Goal: Feedback & Contribution: Leave review/rating

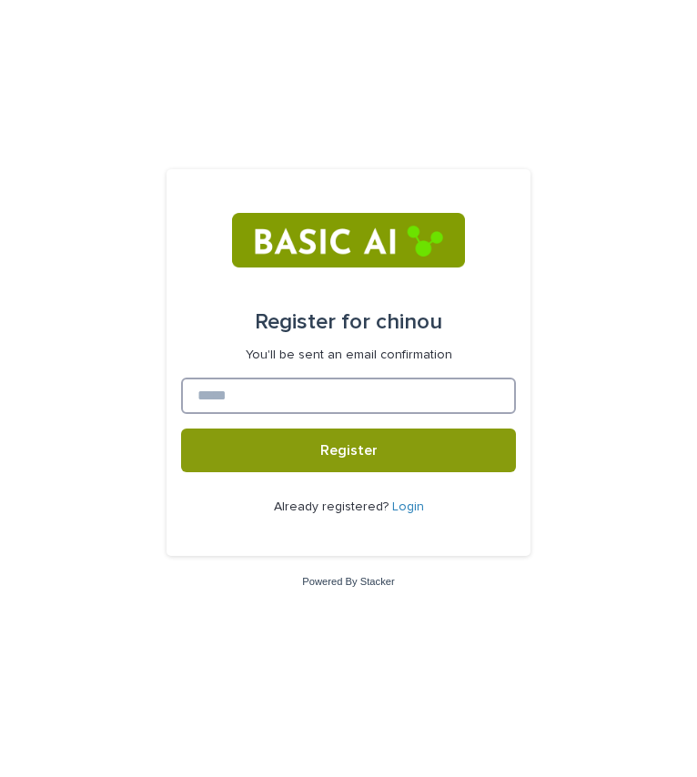
click at [227, 400] on input at bounding box center [348, 396] width 335 height 36
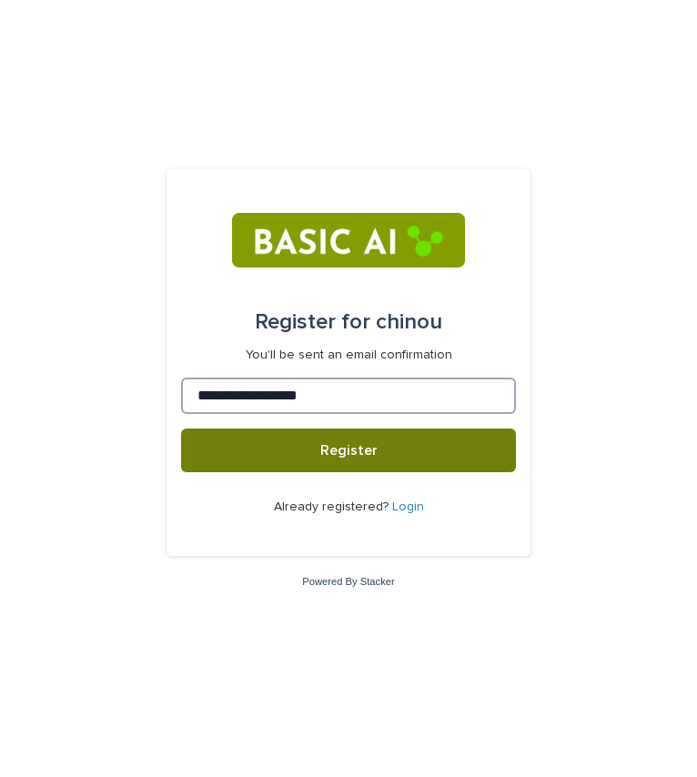
type input "**********"
click at [232, 444] on button "Register" at bounding box center [348, 451] width 335 height 44
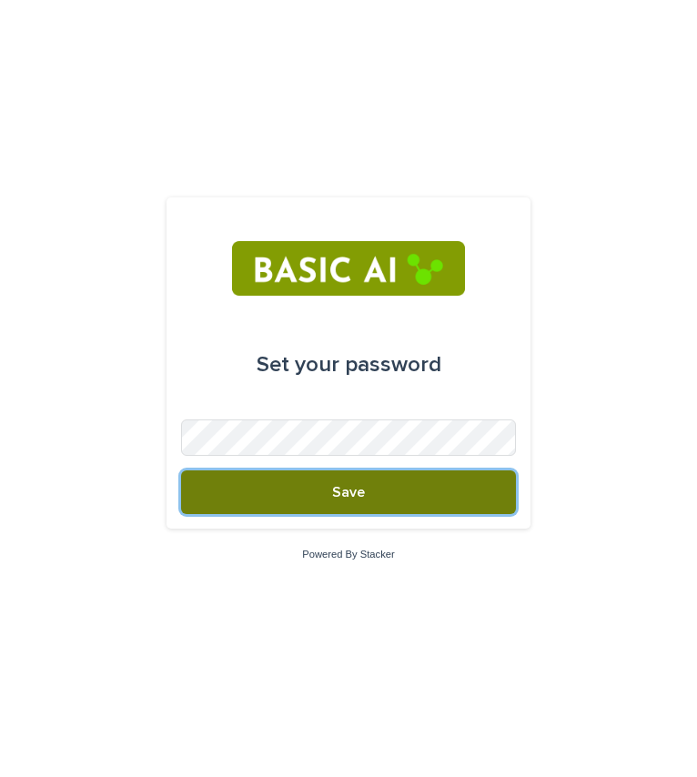
click at [413, 486] on button "Save" at bounding box center [348, 493] width 335 height 44
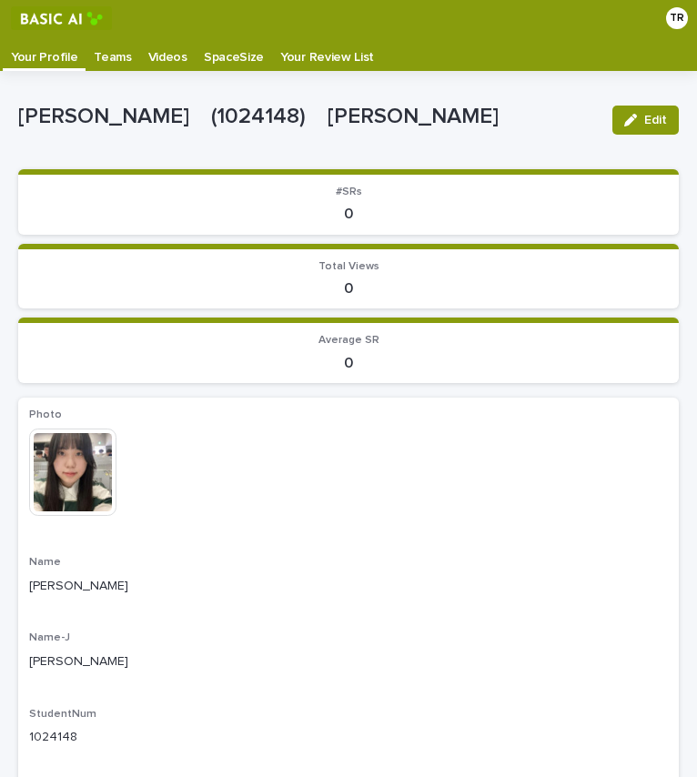
click at [309, 557] on p "Name" at bounding box center [348, 562] width 639 height 13
click at [412, 474] on div "This file cannot be opened Download File" at bounding box center [348, 474] width 639 height 91
click at [97, 57] on p "Teams" at bounding box center [112, 50] width 37 height 29
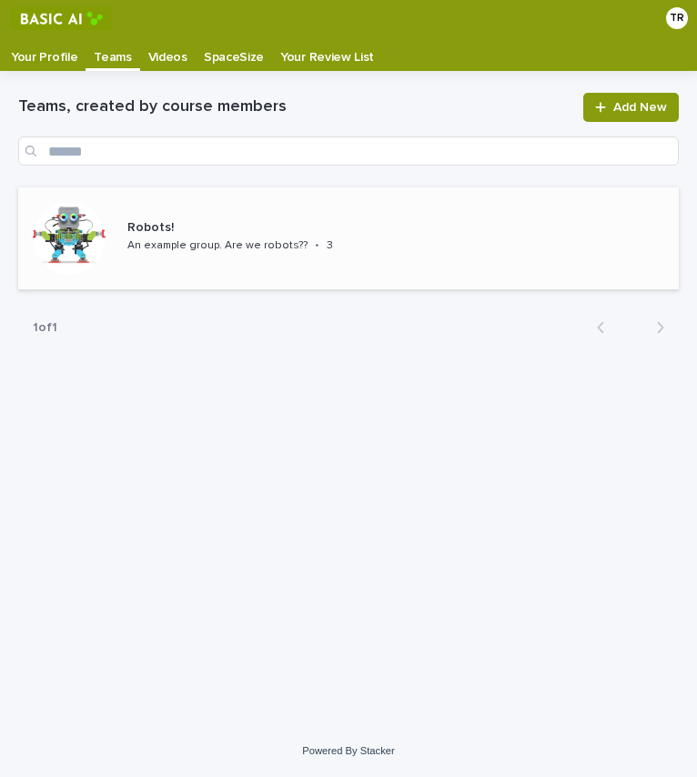
click at [169, 226] on p "Robots!" at bounding box center [253, 227] width 252 height 15
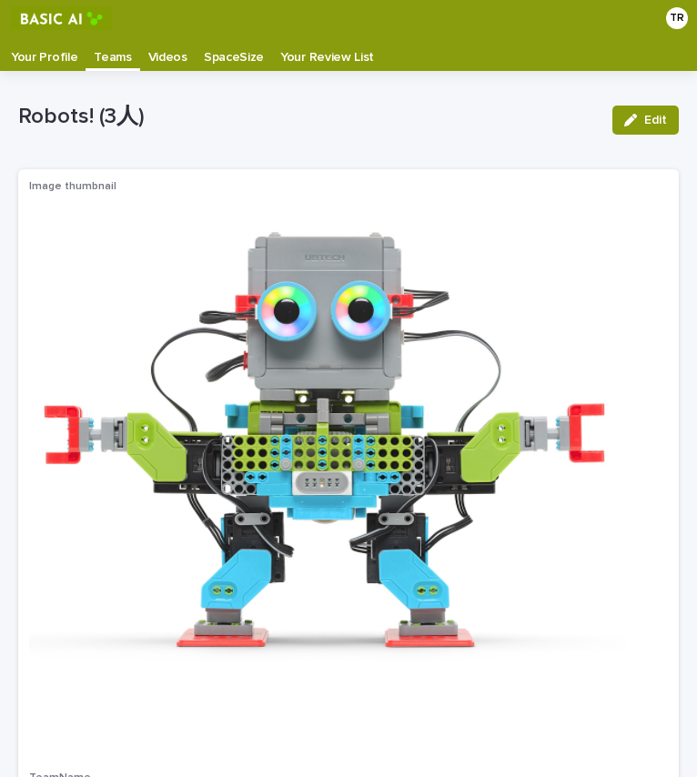
click at [43, 51] on p "Your Profile" at bounding box center [44, 50] width 66 height 29
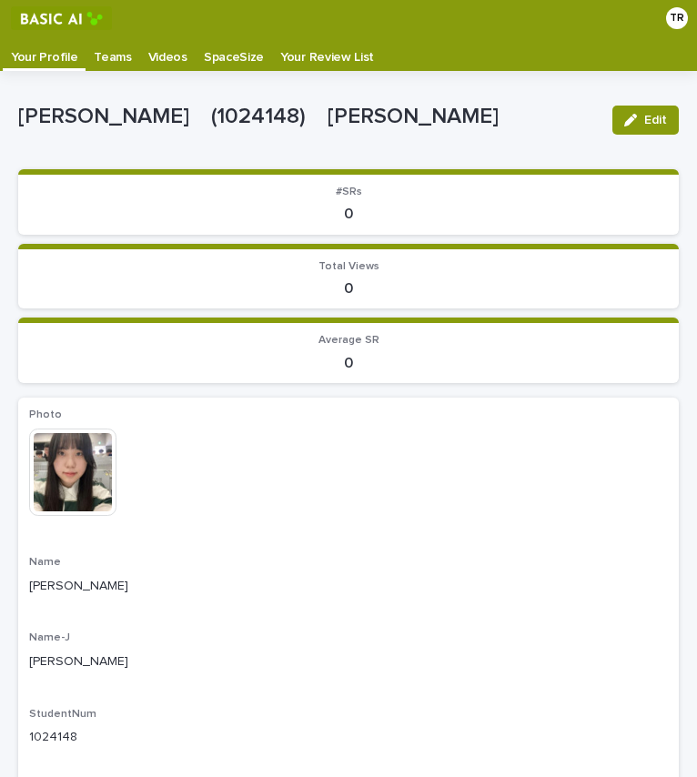
click at [86, 42] on div "Teams" at bounding box center [113, 50] width 54 height 29
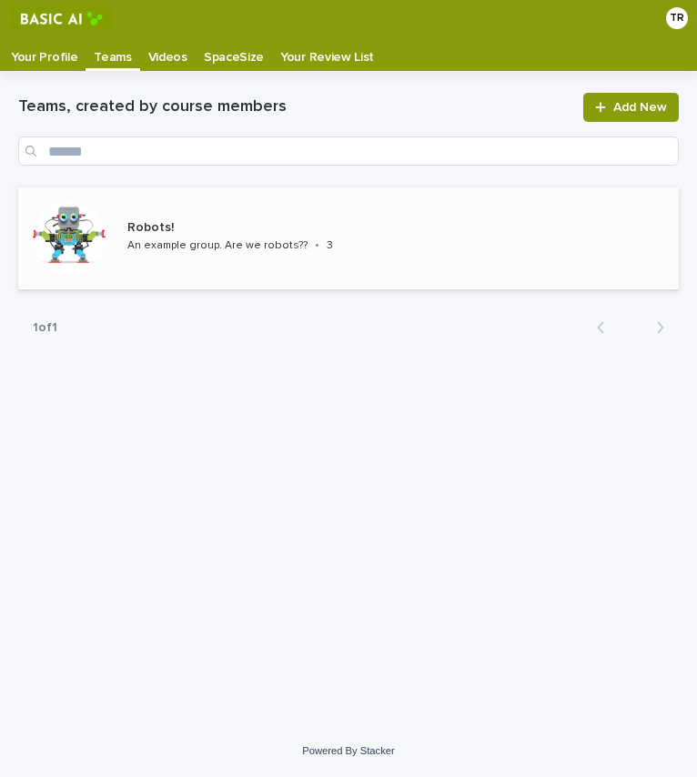
click at [180, 208] on div "Robots! An example group. Are we robots?? • 3" at bounding box center [202, 239] width 369 height 102
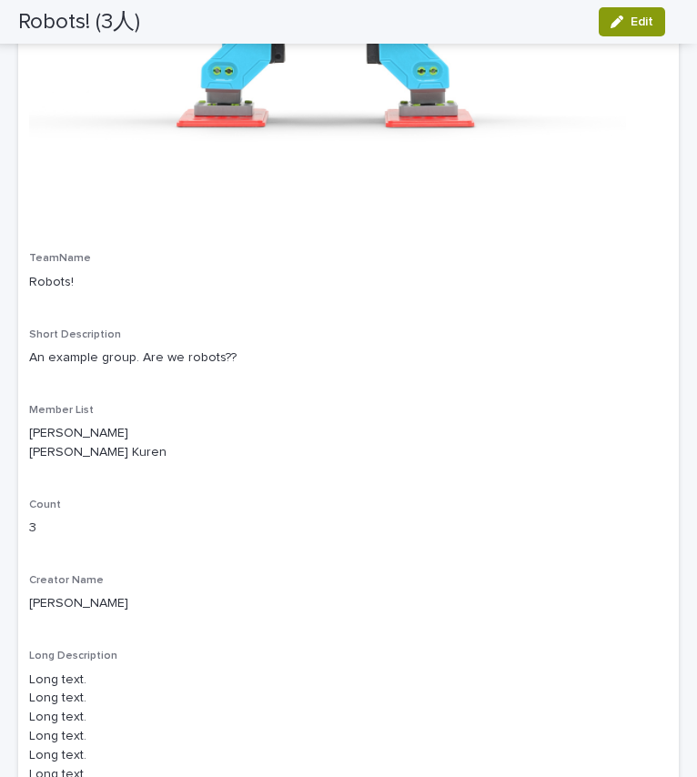
scroll to position [523, 0]
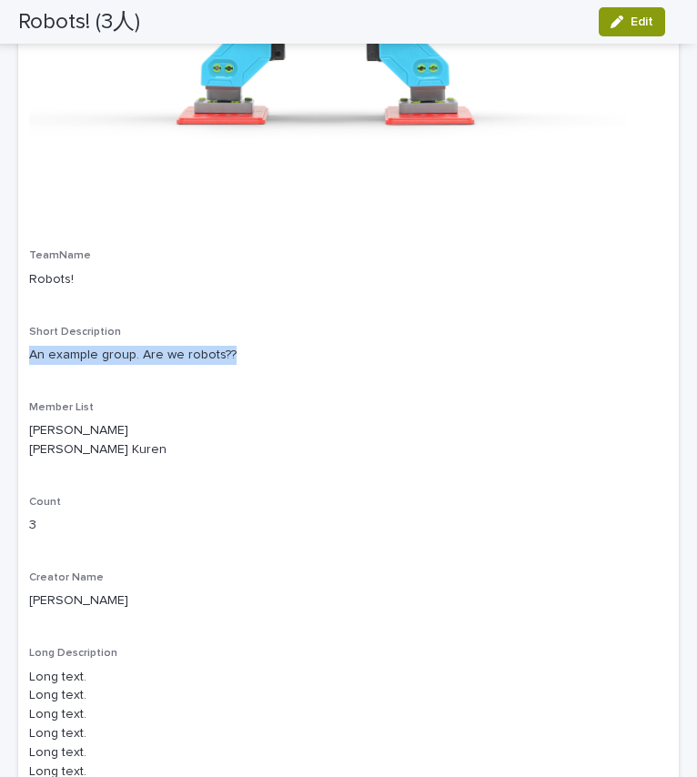
drag, startPoint x: 26, startPoint y: 355, endPoint x: 240, endPoint y: 370, distance: 214.4
click at [240, 370] on div "Image thumbnail TeamName Robots! Short Description An example group. Are we rob…" at bounding box center [348, 227] width 661 height 1160
click at [234, 503] on div "Image thumbnail TeamName Robots! Short Description An example group. Are we rob…" at bounding box center [348, 227] width 639 height 1138
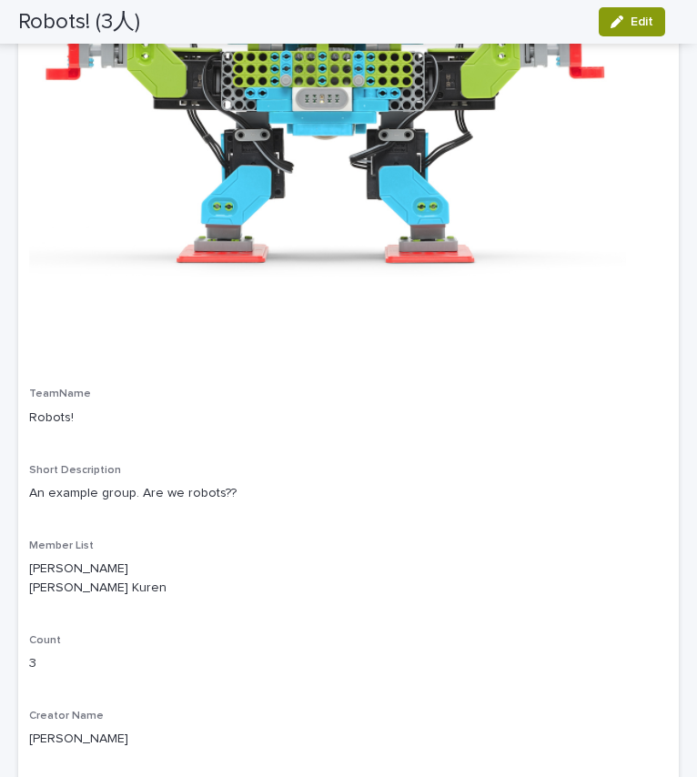
scroll to position [0, 0]
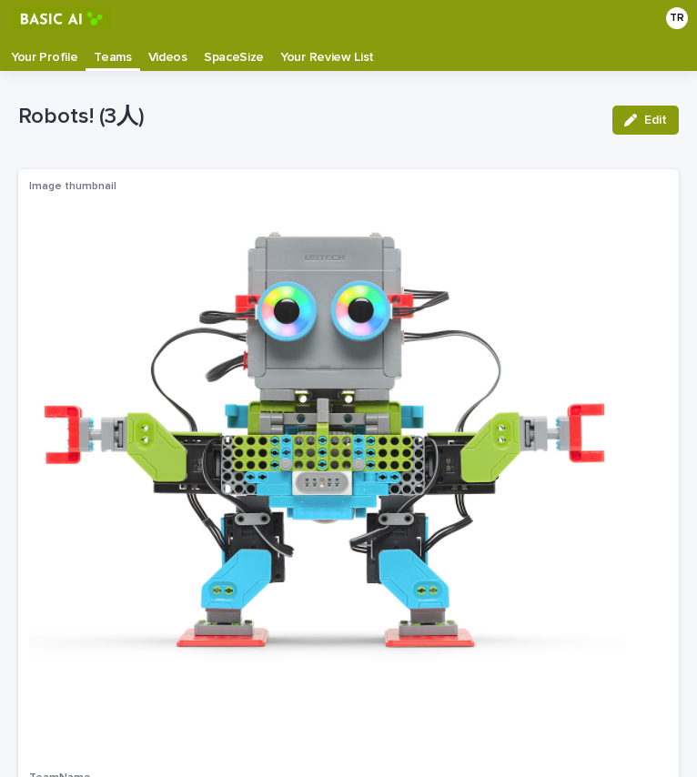
click at [168, 58] on p "Videos" at bounding box center [167, 50] width 39 height 29
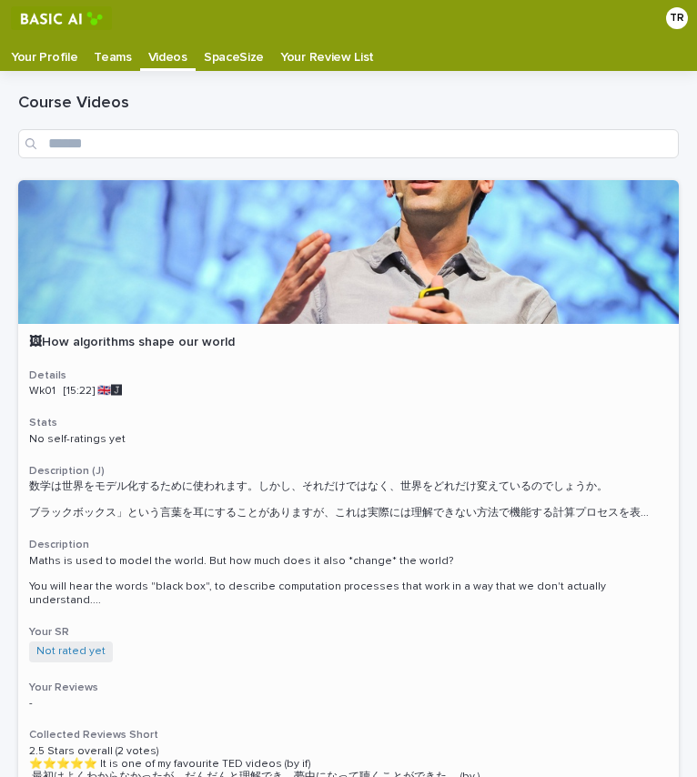
click at [214, 517] on span "数学は世界をモデル化するために使われます。しかし、それだけではなく、世界をどれだけ変えているのでしょうか。 ブラックボックス」という言葉を耳にすることがありま…" at bounding box center [348, 500] width 639 height 39
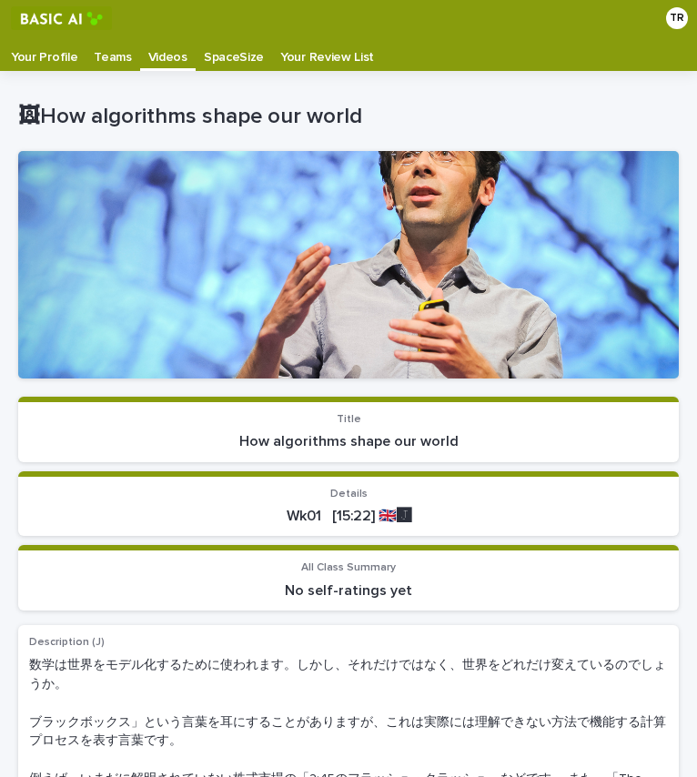
click at [168, 62] on p "Videos" at bounding box center [167, 50] width 39 height 29
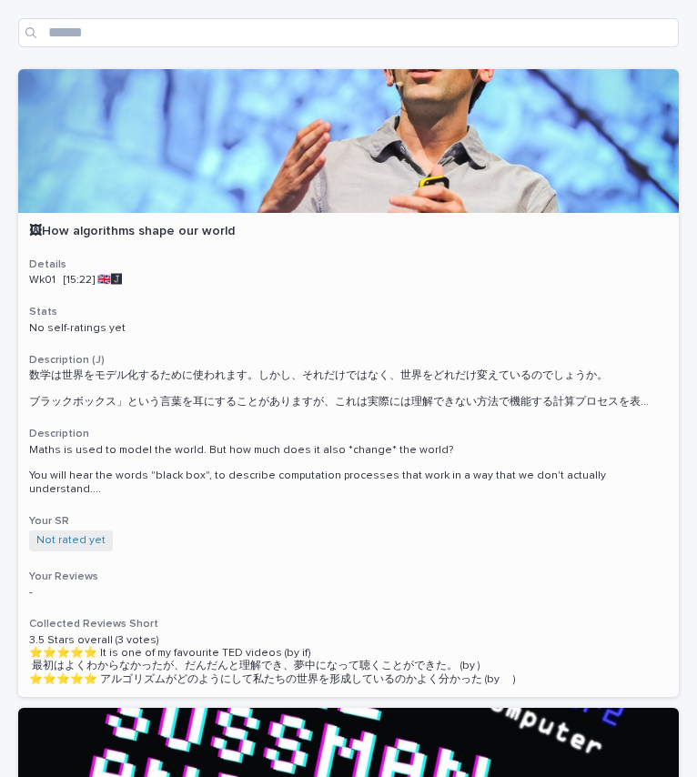
scroll to position [69, 0]
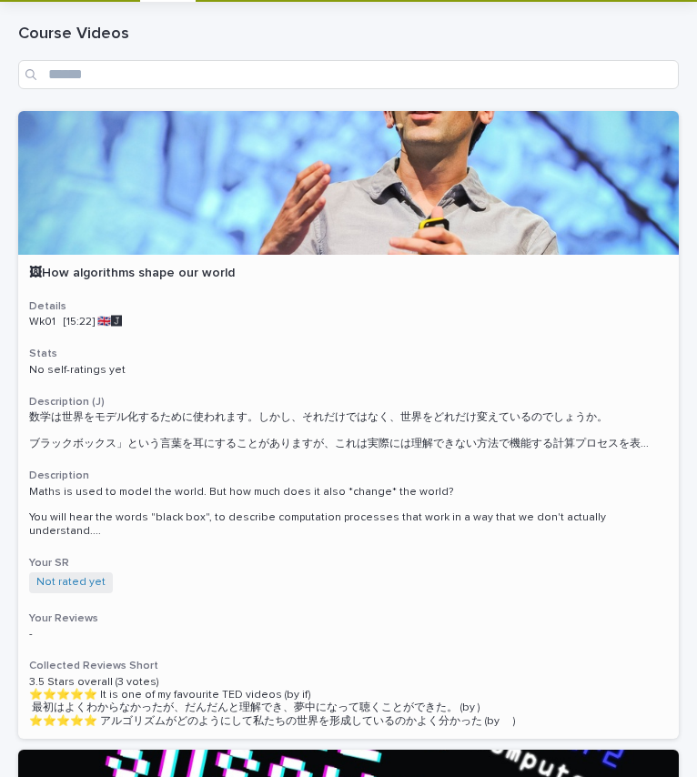
click at [319, 309] on h3 "Details" at bounding box center [348, 307] width 639 height 15
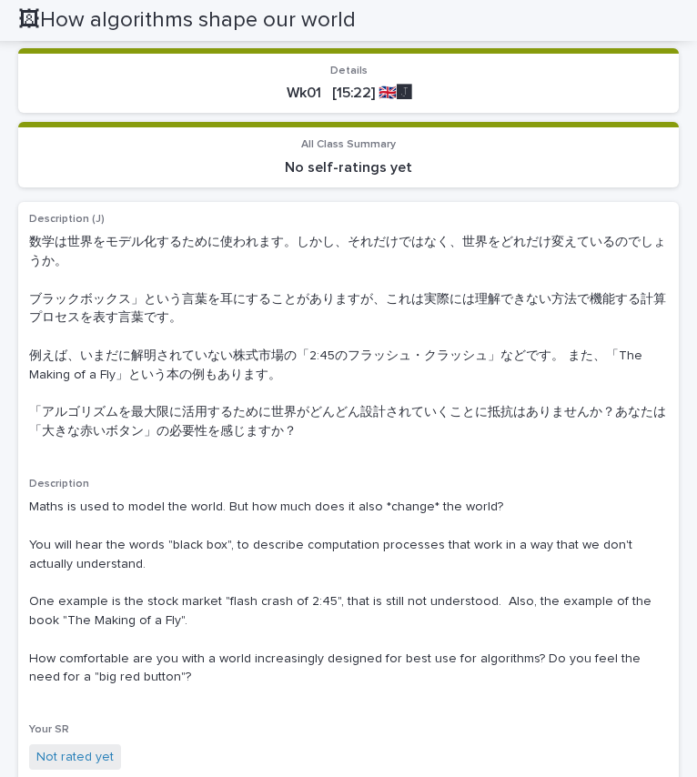
scroll to position [411, 0]
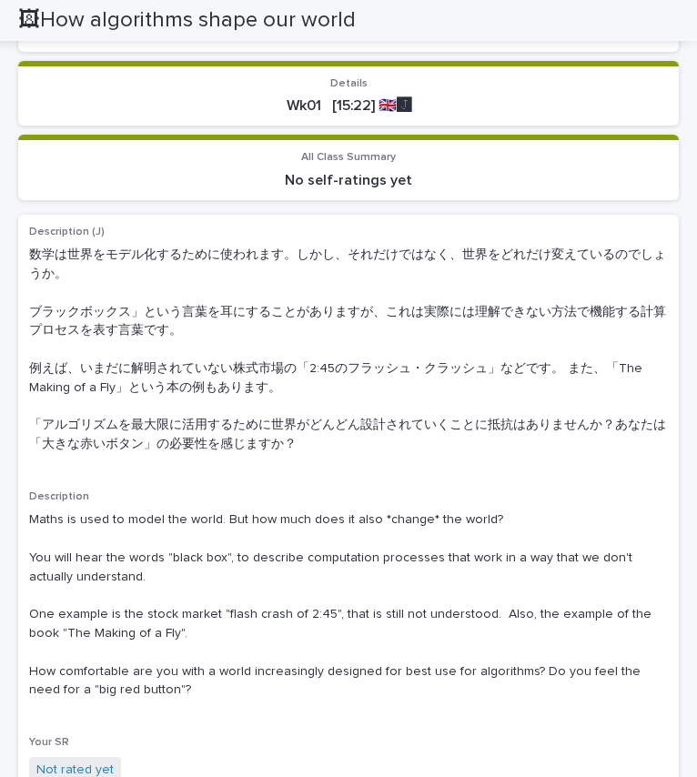
click at [300, 443] on p "数学は世界をモデル化するために使われます。しかし、それだけではなく、世界をどれだけ変えているのでしょうか。 ブラックボックス」という言葉を耳にすることがありま…" at bounding box center [348, 350] width 639 height 208
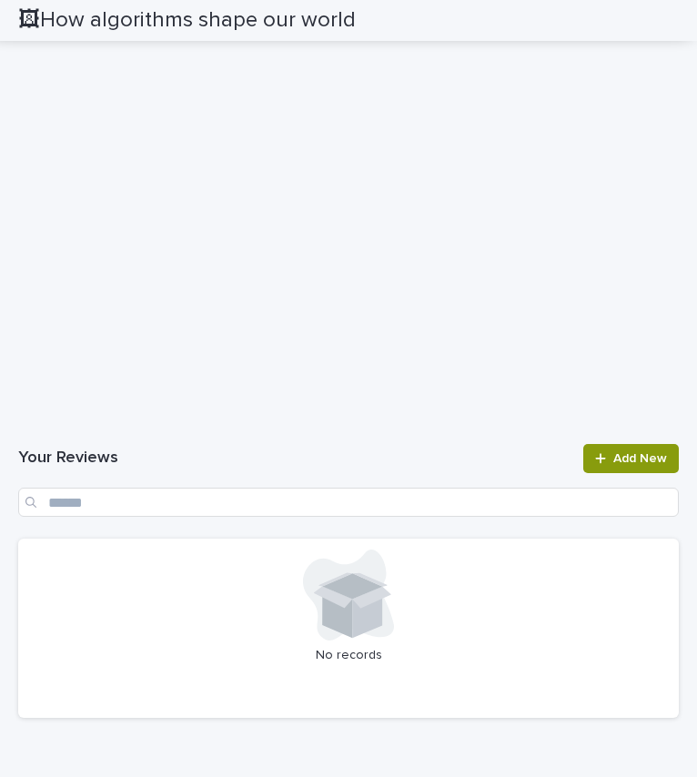
scroll to position [1717, 0]
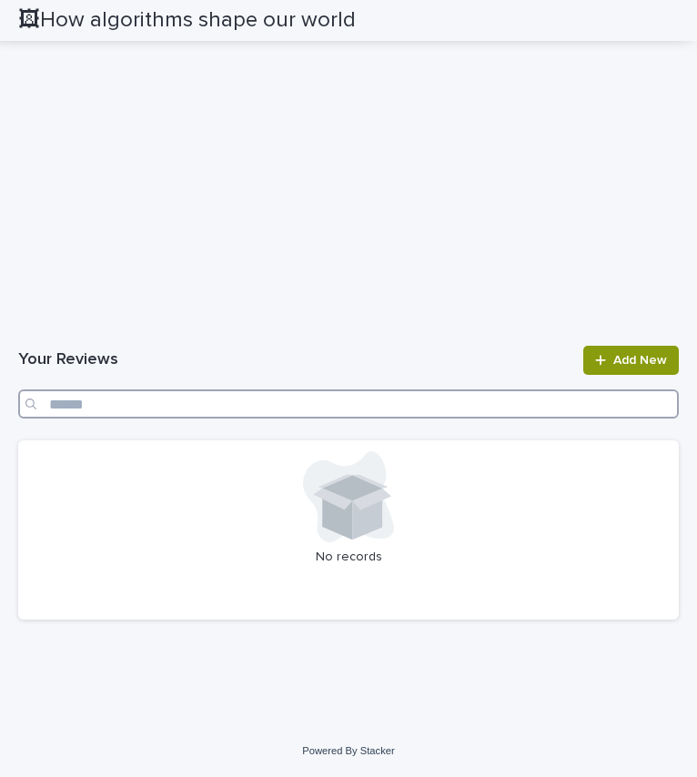
click at [527, 400] on input "Search" at bounding box center [348, 404] width 661 height 29
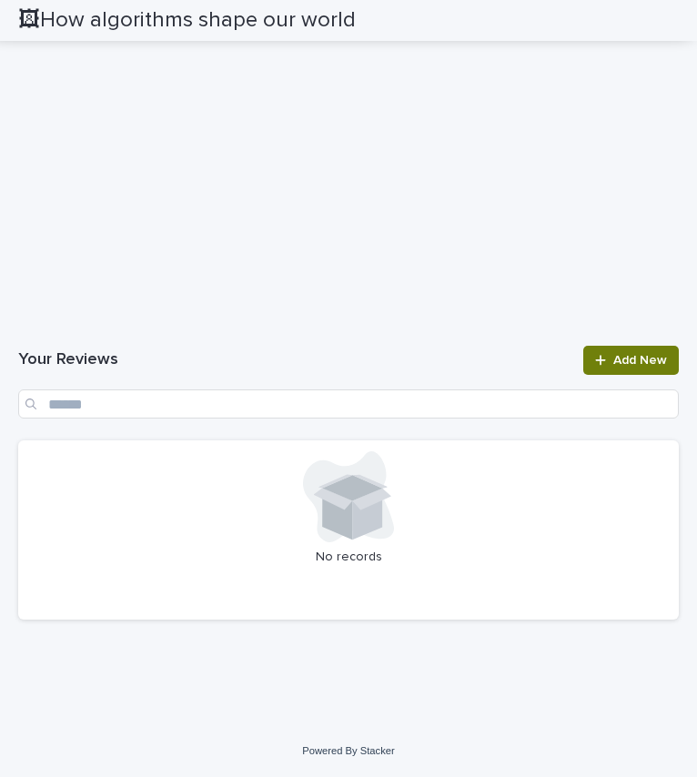
click at [584, 350] on link "Add New" at bounding box center [632, 360] width 96 height 29
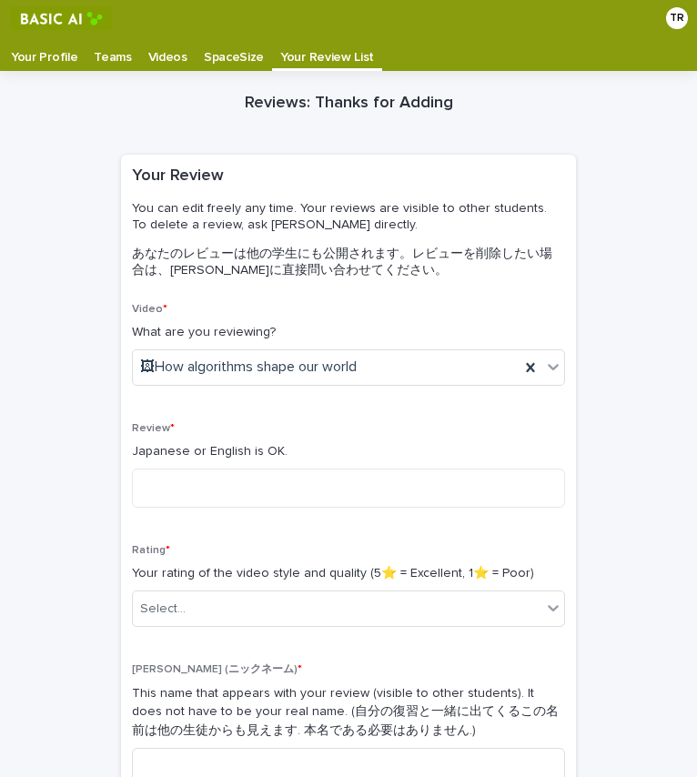
click at [297, 45] on p "Your Review List" at bounding box center [327, 50] width 94 height 29
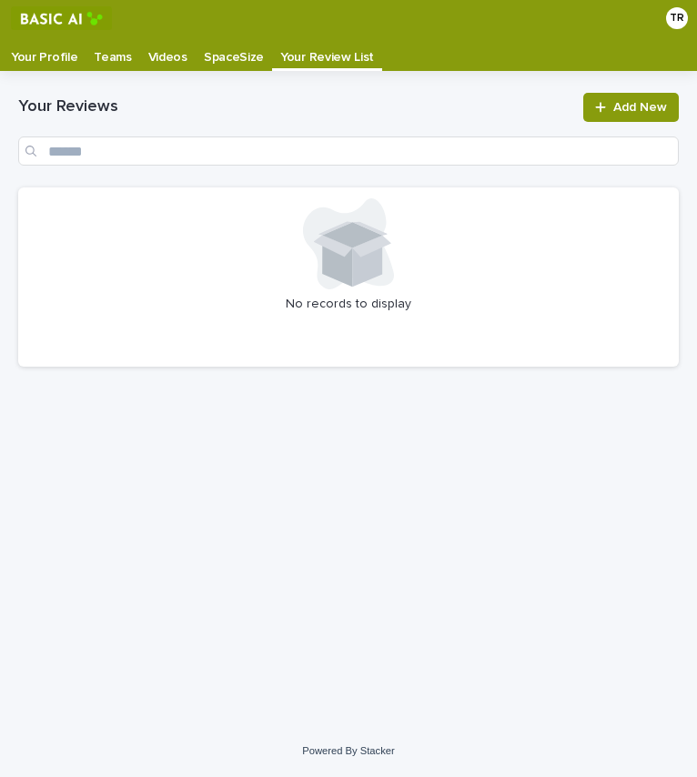
click at [156, 45] on p "Videos" at bounding box center [167, 50] width 39 height 29
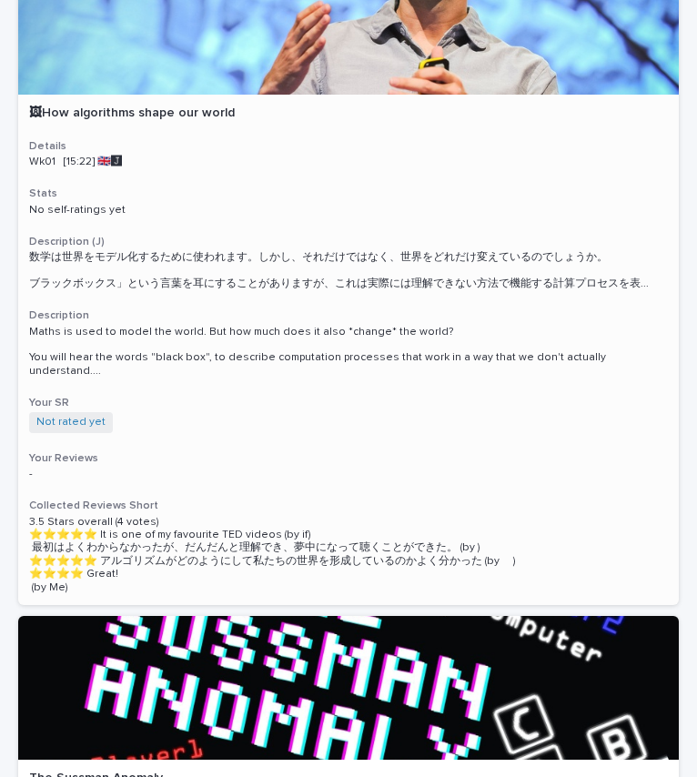
scroll to position [231, 0]
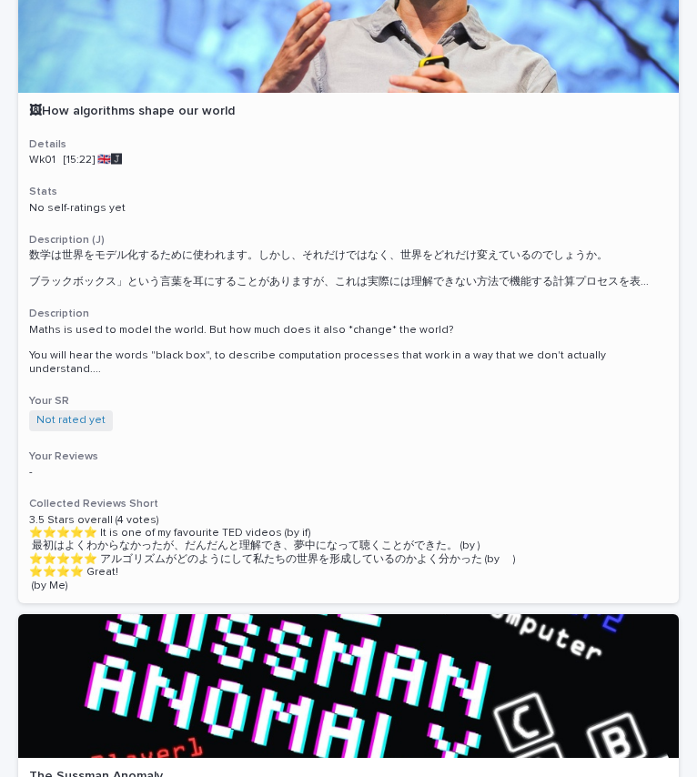
click at [265, 526] on p "3.5 Stars overall (4 votes) ⭐️⭐️⭐️⭐️⭐️ It is one of my favourite TED videos (by…" at bounding box center [348, 553] width 639 height 78
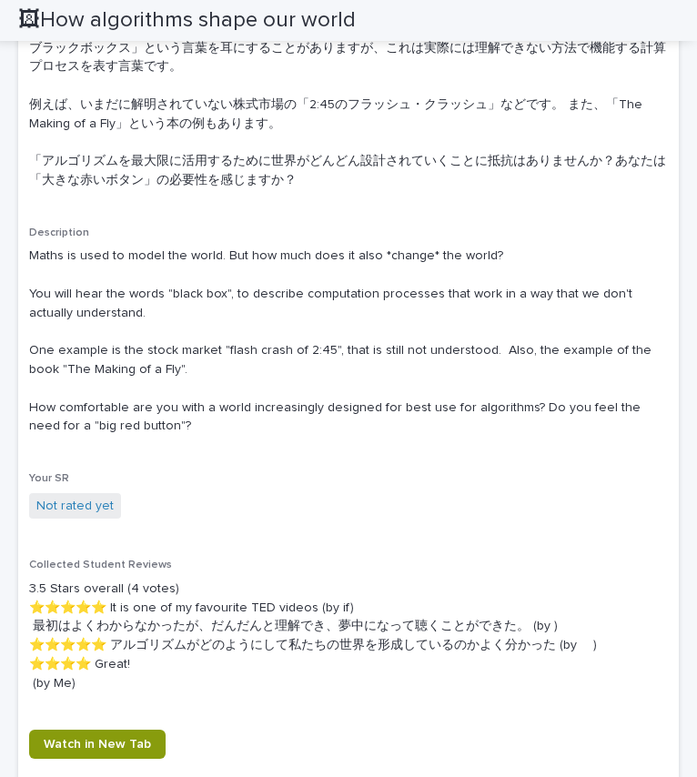
scroll to position [678, 0]
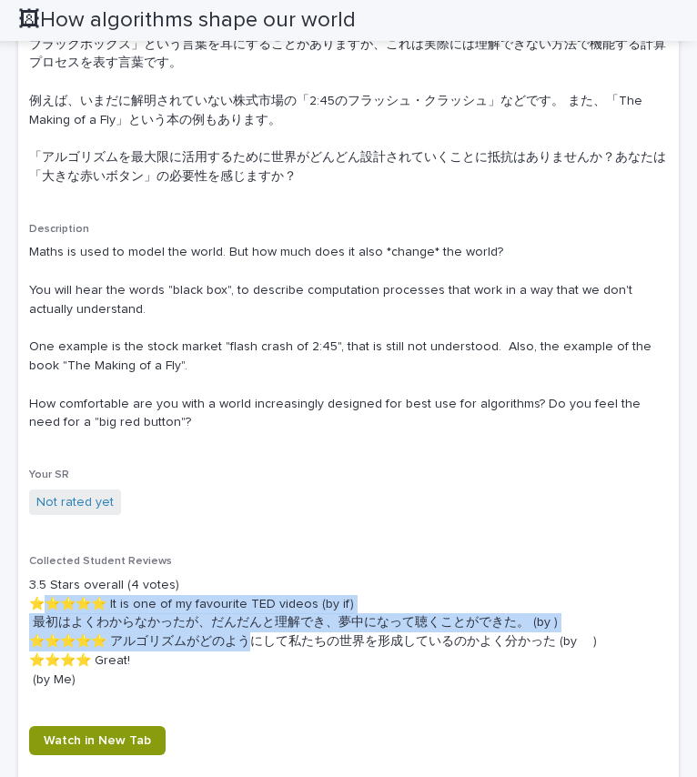
drag, startPoint x: 41, startPoint y: 604, endPoint x: 261, endPoint y: 642, distance: 223.4
click at [261, 642] on p "3.5 Stars overall (4 votes) ⭐️⭐️⭐️⭐️⭐️ It is one of my favourite TED videos (by…" at bounding box center [348, 633] width 639 height 114
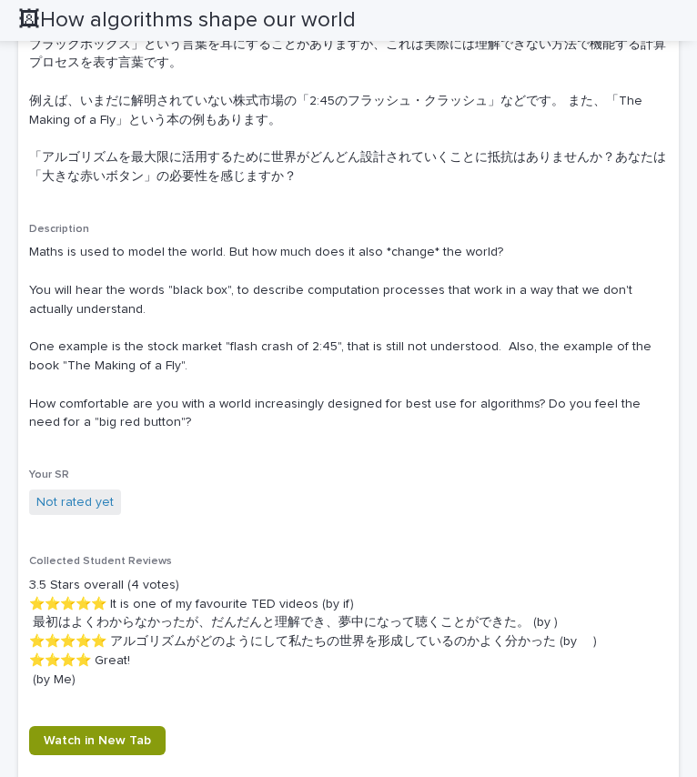
click at [533, 189] on div "Description (J) 数学は世界をモデル化するために使われます。しかし、それだけではなく、世界をどれだけ変えているのでしょうか。 ブラックボックス」…" at bounding box center [348, 79] width 639 height 243
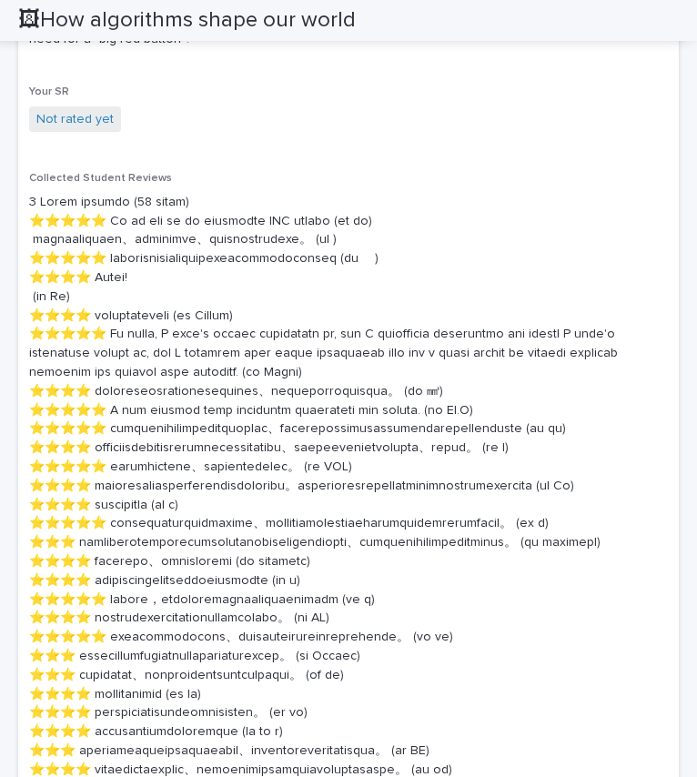
scroll to position [1061, 0]
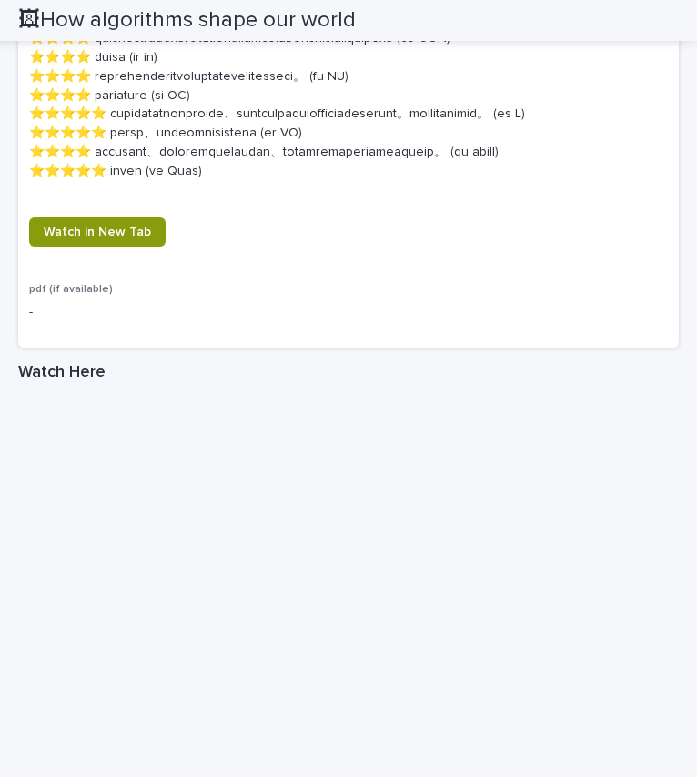
scroll to position [2589, 0]
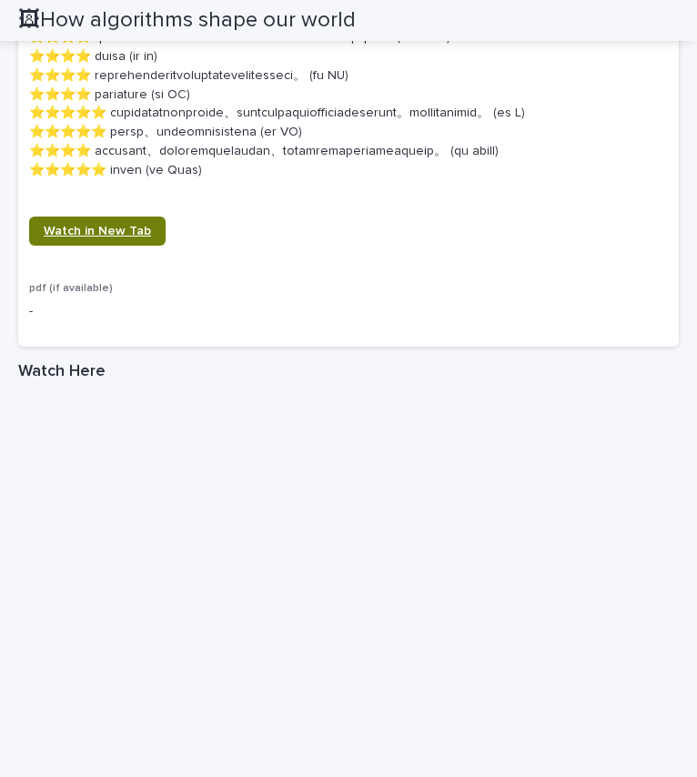
click at [143, 238] on span "Watch in New Tab" at bounding box center [97, 231] width 107 height 13
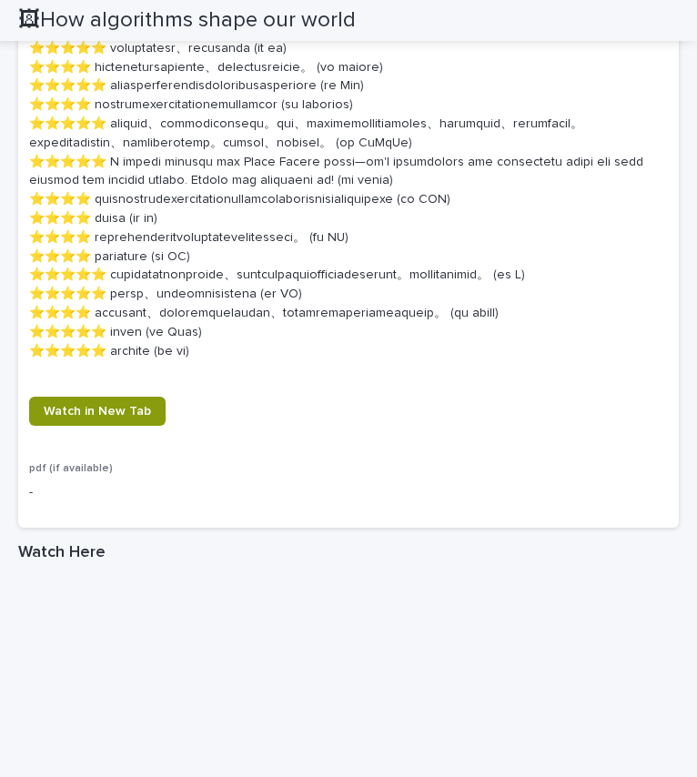
scroll to position [2504, 0]
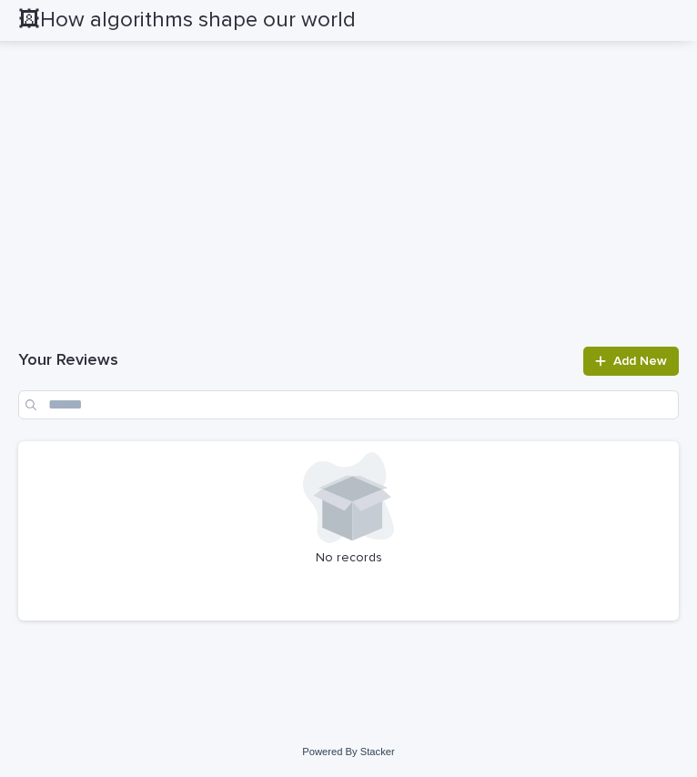
scroll to position [3630, 0]
click at [645, 368] on span "Add New" at bounding box center [641, 361] width 54 height 13
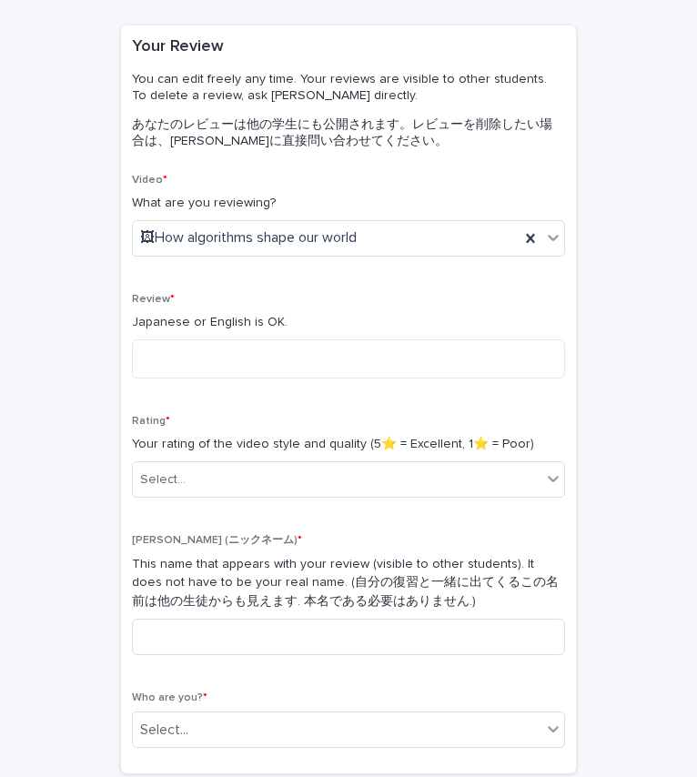
scroll to position [130, 0]
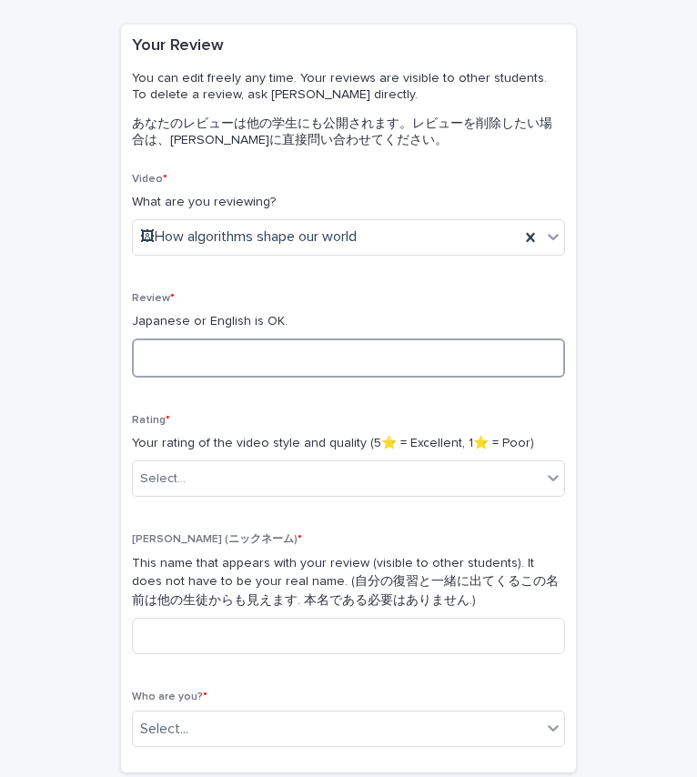
click at [274, 354] on textarea at bounding box center [348, 358] width 433 height 39
click at [240, 359] on textarea "**********" at bounding box center [348, 358] width 433 height 39
click at [273, 358] on textarea "**********" at bounding box center [348, 358] width 433 height 39
click at [547, 359] on textarea "**********" at bounding box center [348, 358] width 433 height 39
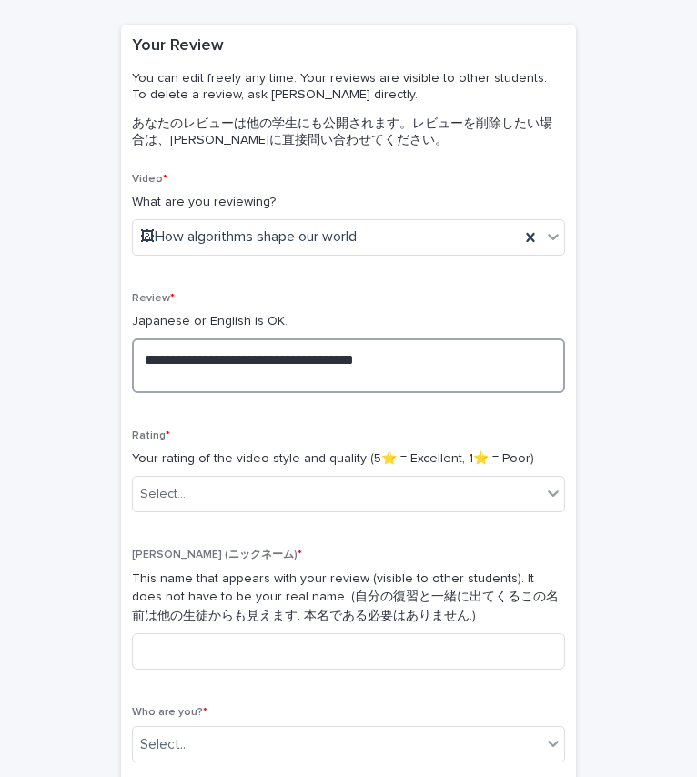
click at [269, 356] on textarea "**********" at bounding box center [348, 366] width 433 height 55
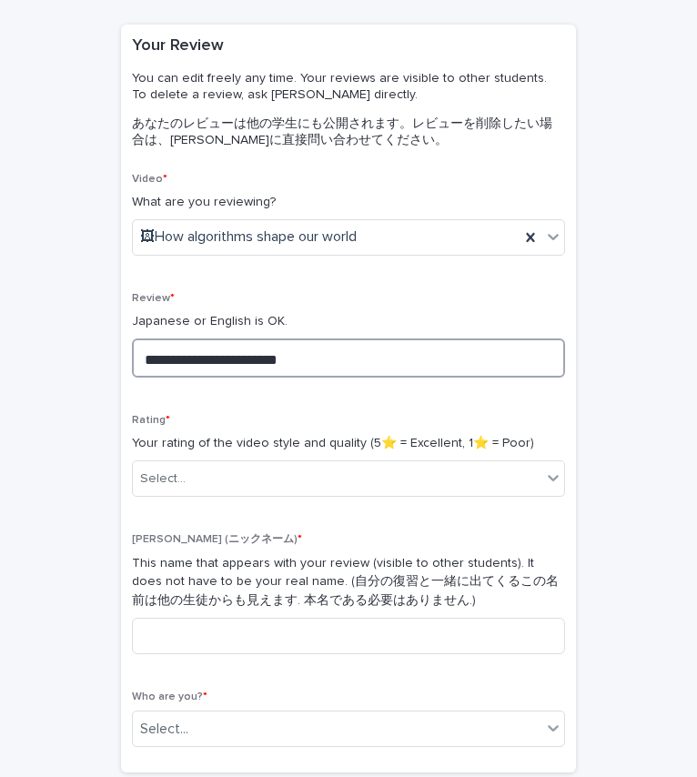
click at [452, 361] on textarea "**********" at bounding box center [348, 358] width 433 height 39
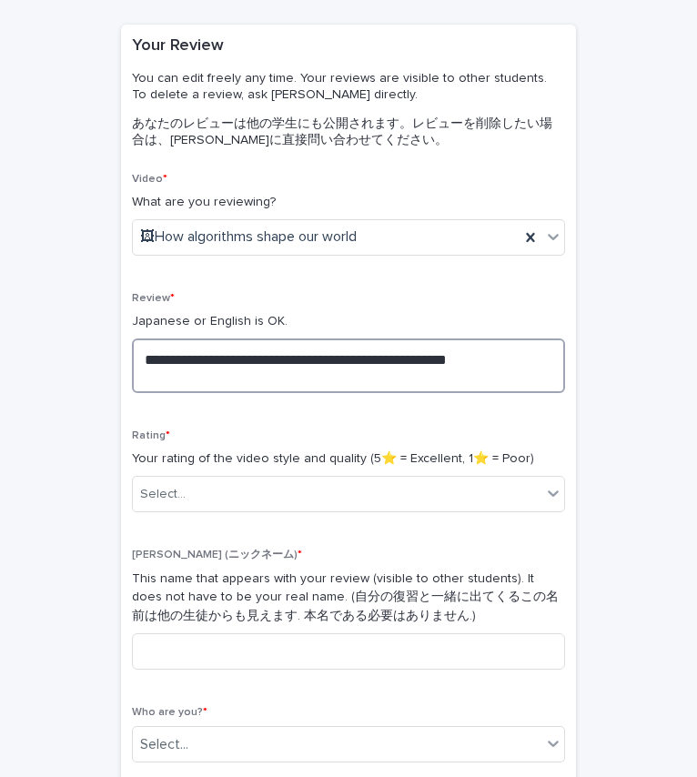
click at [243, 375] on textarea "**********" at bounding box center [348, 366] width 433 height 55
type textarea "**********"
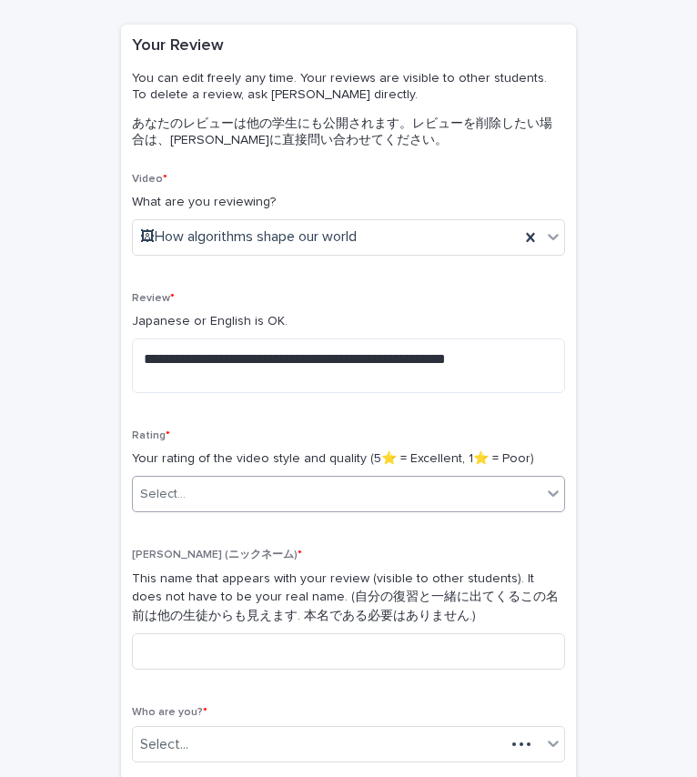
click at [237, 503] on div "Select..." at bounding box center [337, 495] width 409 height 30
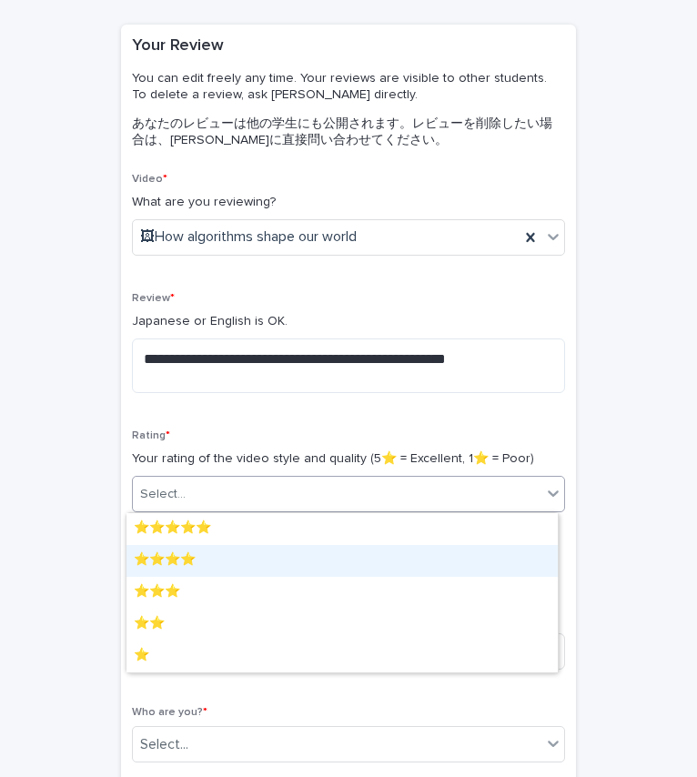
click at [226, 561] on div "⭐️⭐️⭐️⭐️" at bounding box center [343, 561] width 432 height 32
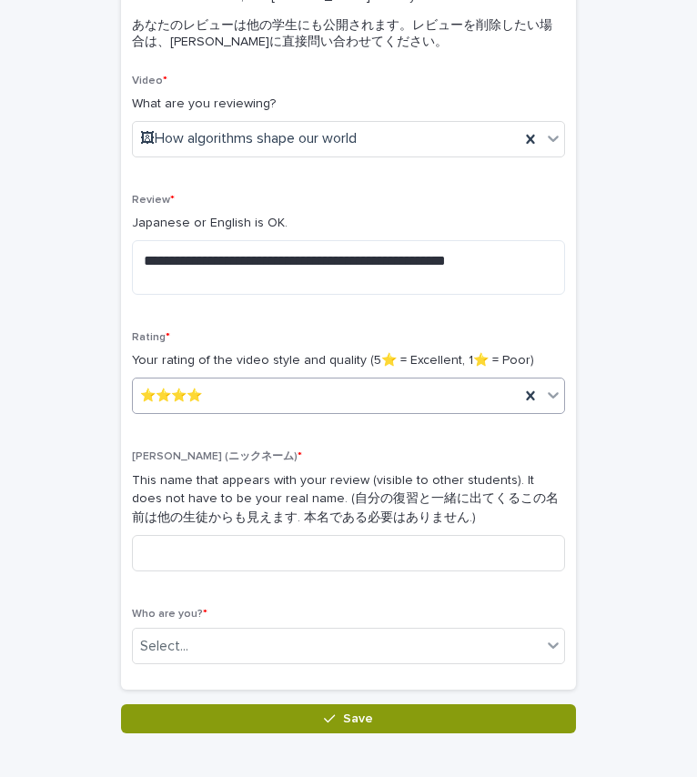
scroll to position [233, 0]
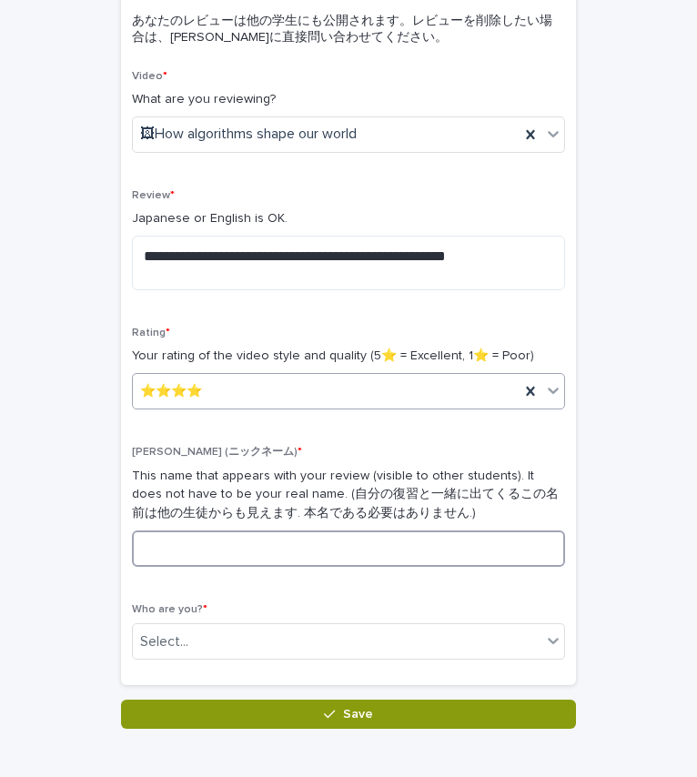
click at [226, 561] on input at bounding box center [348, 549] width 433 height 36
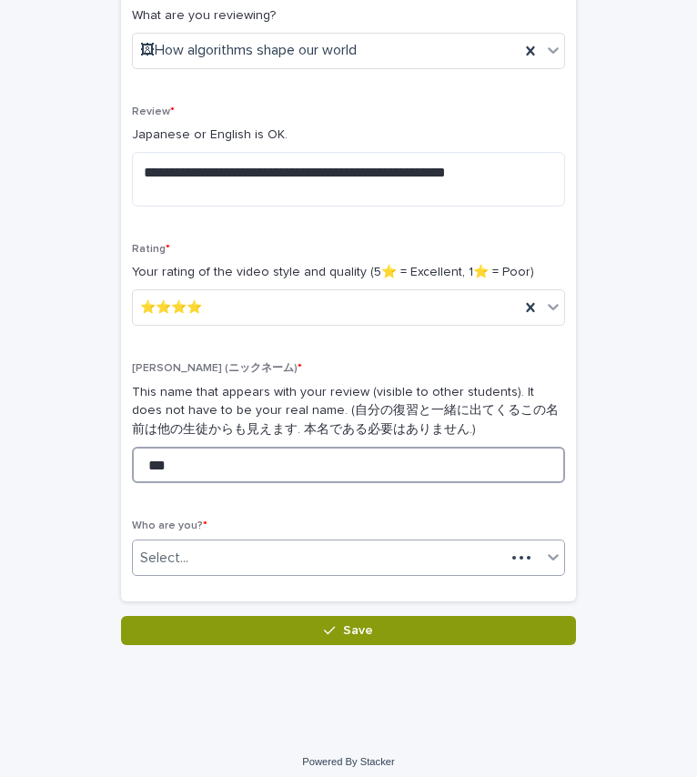
type input "***"
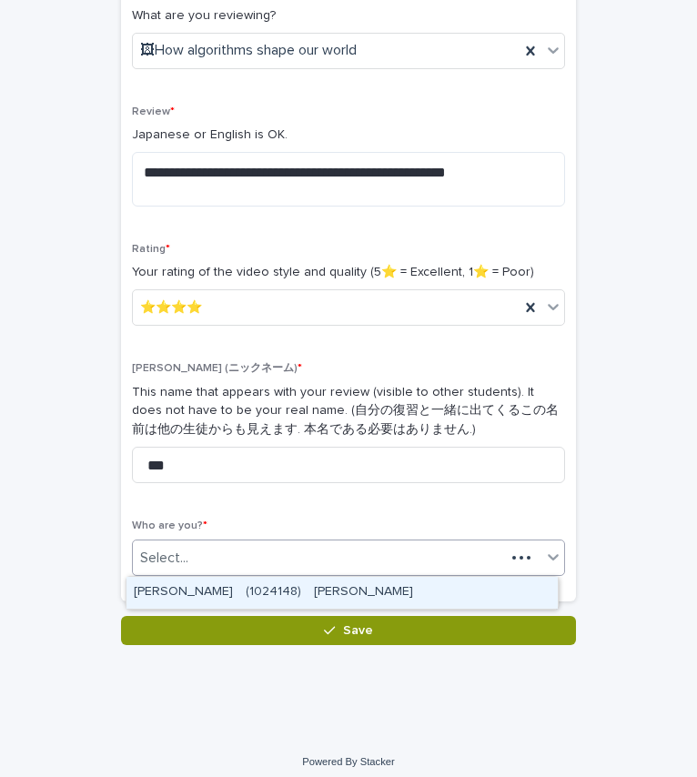
click at [201, 547] on div "Select..." at bounding box center [319, 558] width 372 height 30
click at [238, 584] on div "[PERSON_NAME]　(1024148)　[PERSON_NAME]" at bounding box center [343, 593] width 432 height 32
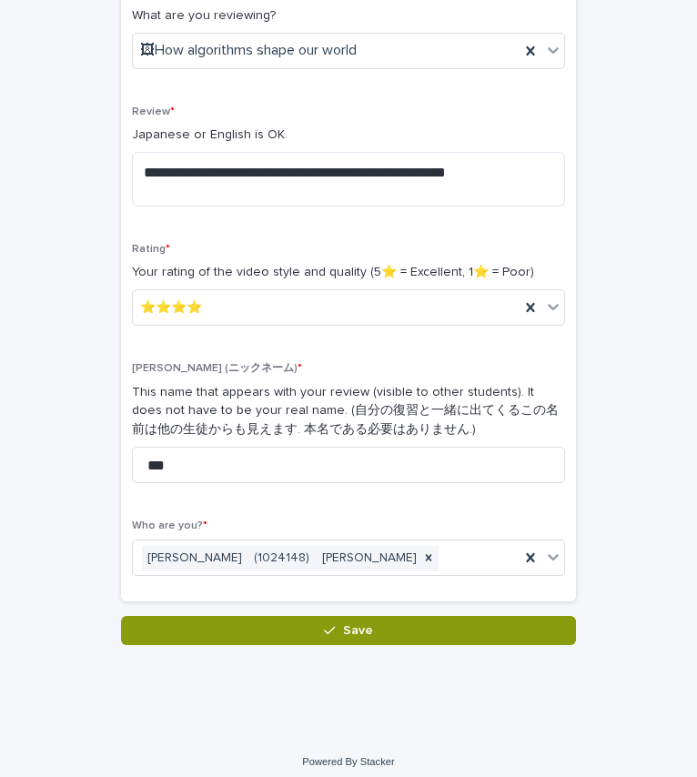
click at [219, 515] on div "**********" at bounding box center [348, 288] width 433 height 605
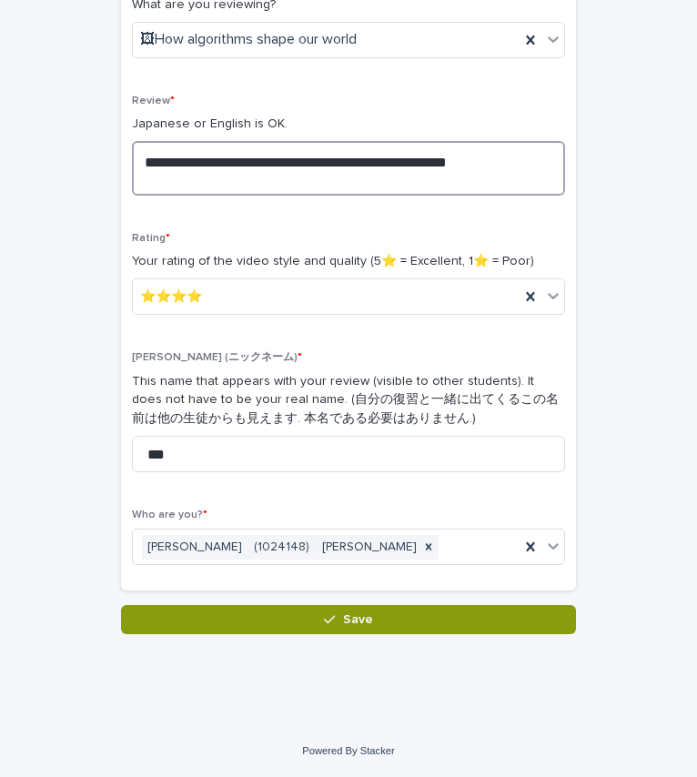
click at [161, 174] on textarea "**********" at bounding box center [348, 168] width 433 height 55
click at [284, 177] on textarea "**********" at bounding box center [348, 168] width 433 height 55
click at [487, 184] on textarea "**********" at bounding box center [348, 168] width 433 height 55
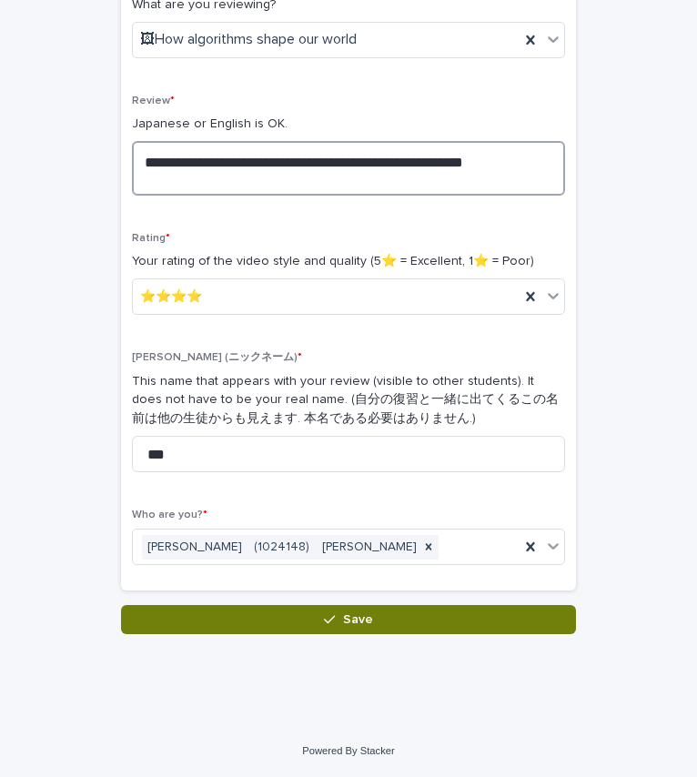
type textarea "**********"
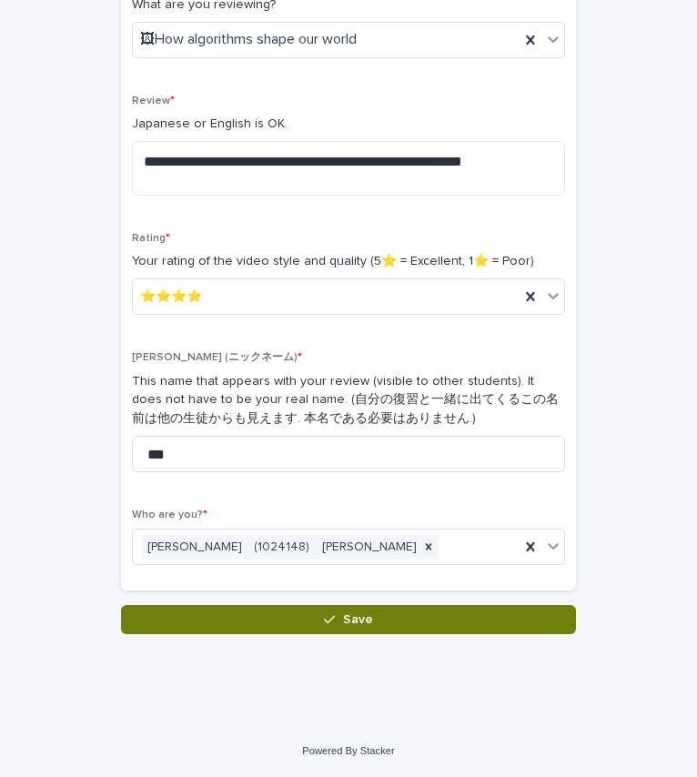
click at [469, 610] on button "Save" at bounding box center [348, 619] width 455 height 29
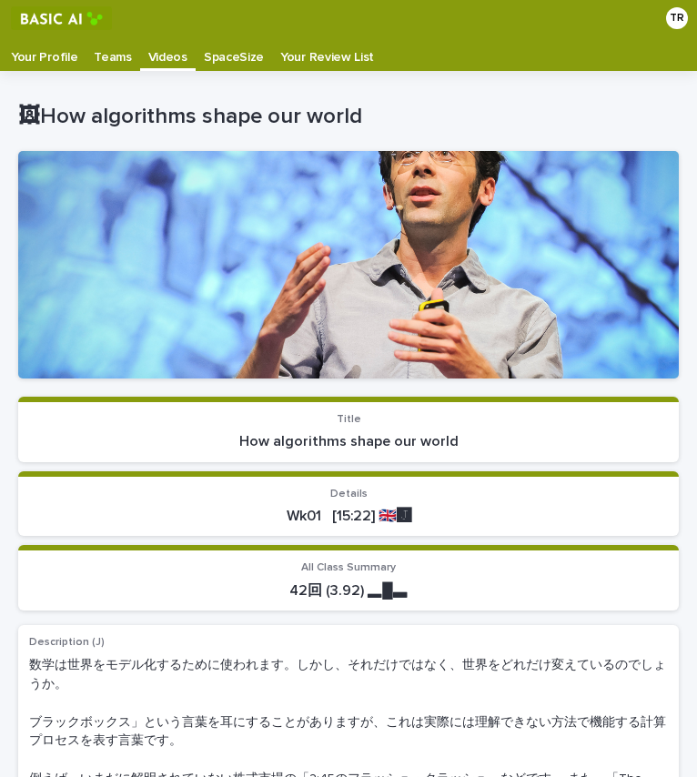
click at [140, 53] on div "Videos" at bounding box center [168, 50] width 56 height 29
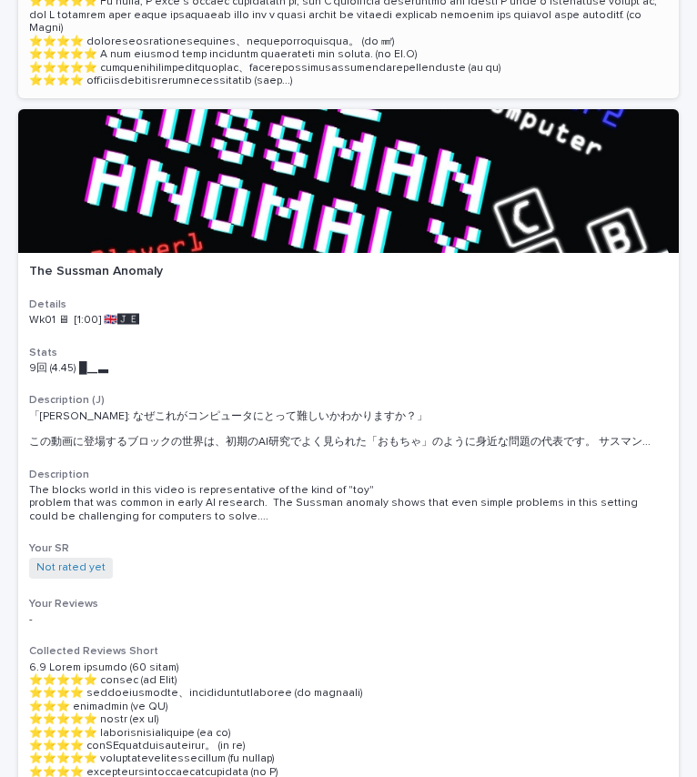
scroll to position [854, 0]
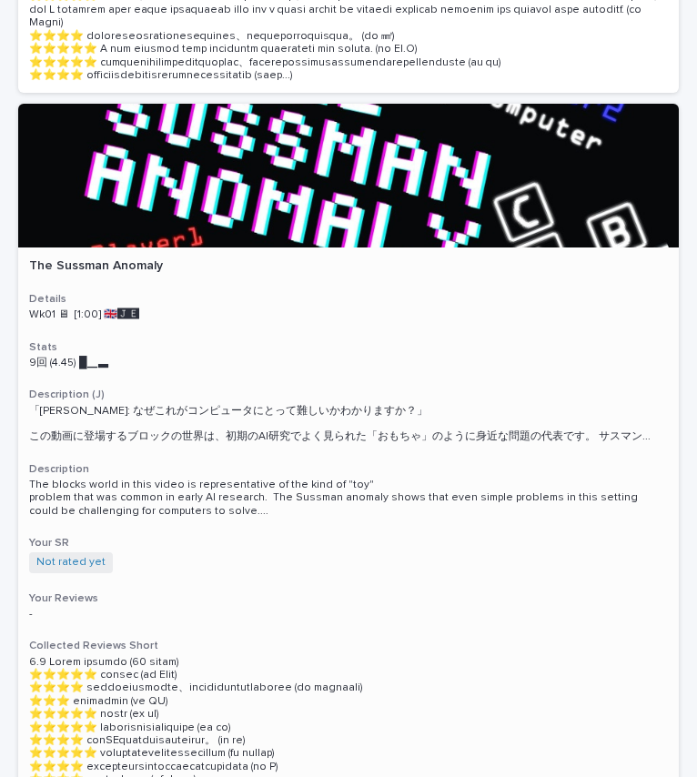
click at [398, 189] on div at bounding box center [348, 176] width 661 height 144
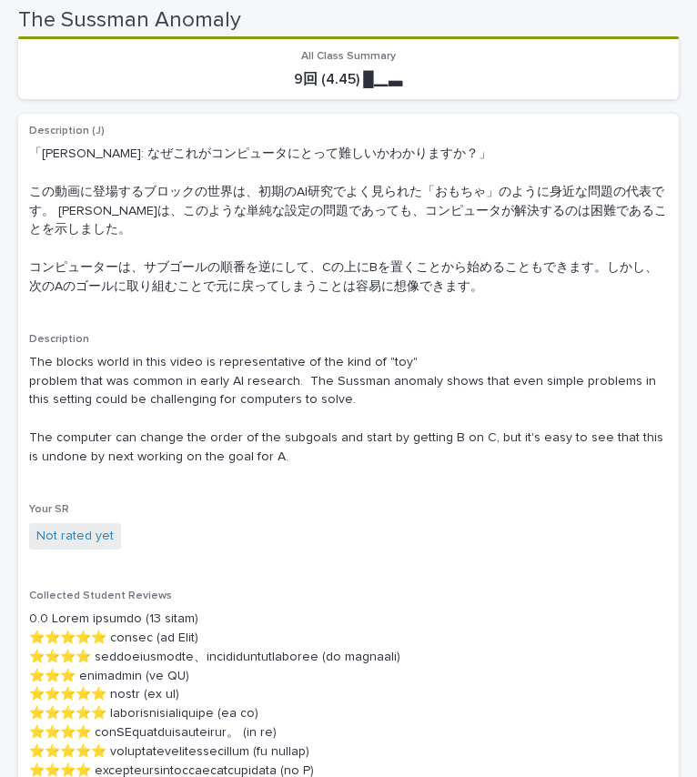
scroll to position [532, 0]
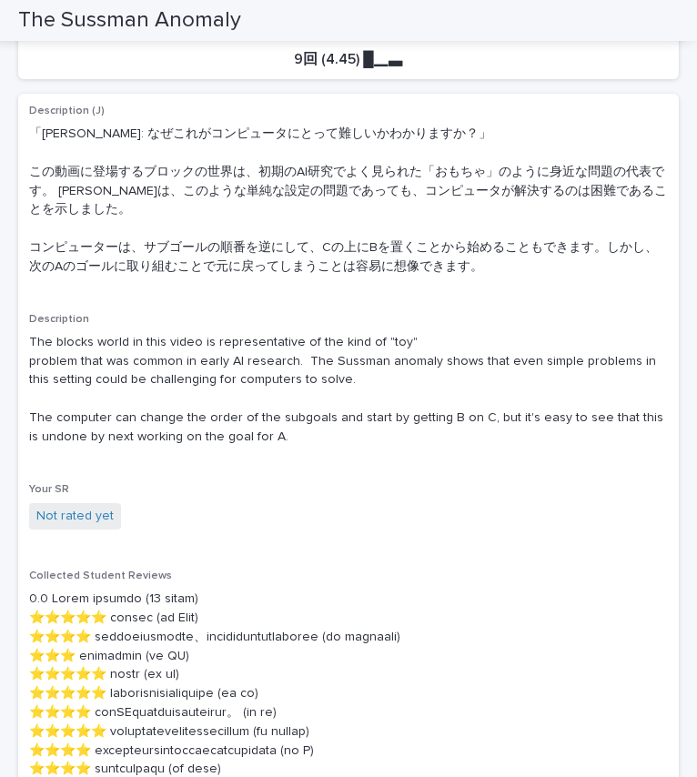
click at [489, 533] on div "Not rated yet" at bounding box center [348, 518] width 639 height 30
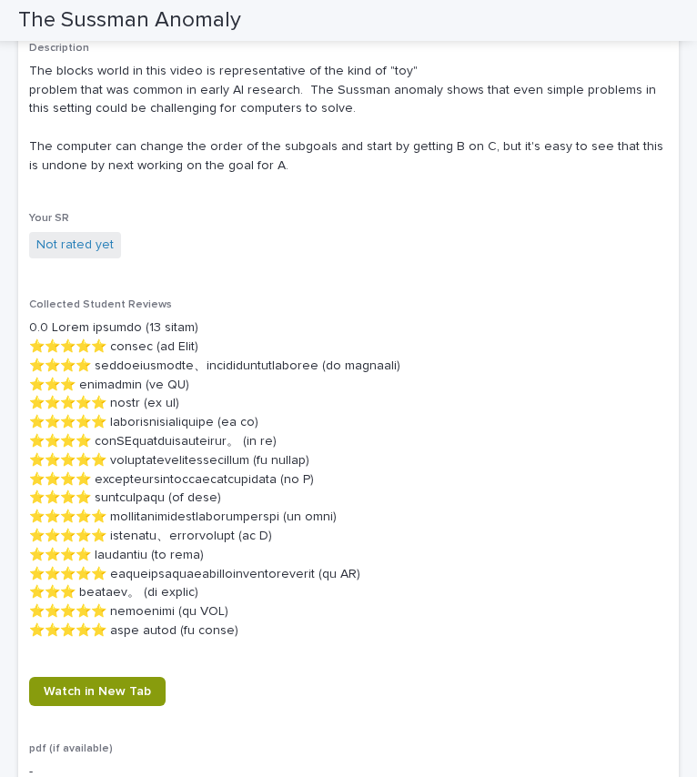
scroll to position [806, 0]
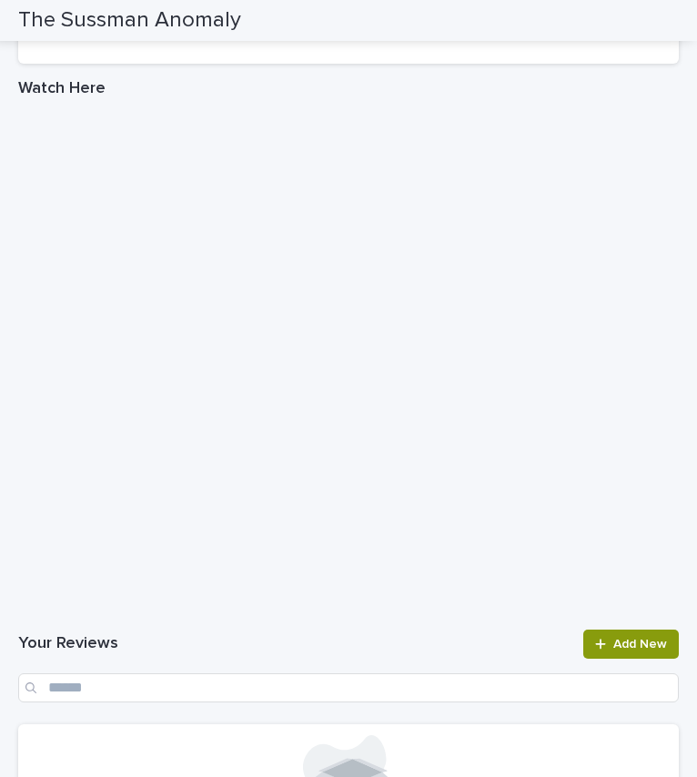
scroll to position [1564, 0]
click at [283, 638] on h1 "Your Reviews" at bounding box center [295, 646] width 554 height 22
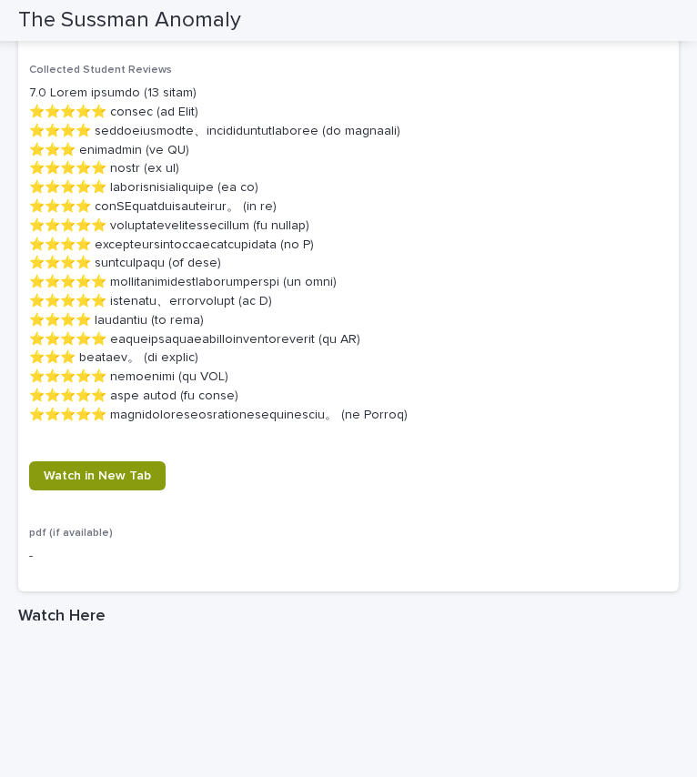
scroll to position [1032, 0]
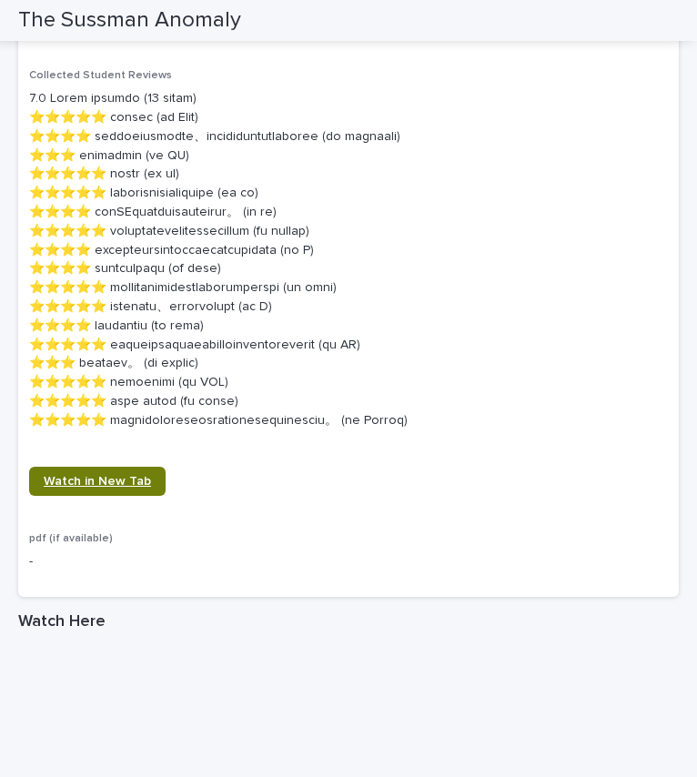
click at [135, 477] on span "Watch in New Tab" at bounding box center [97, 481] width 107 height 13
click at [90, 472] on link "Watch in New Tab" at bounding box center [97, 481] width 137 height 29
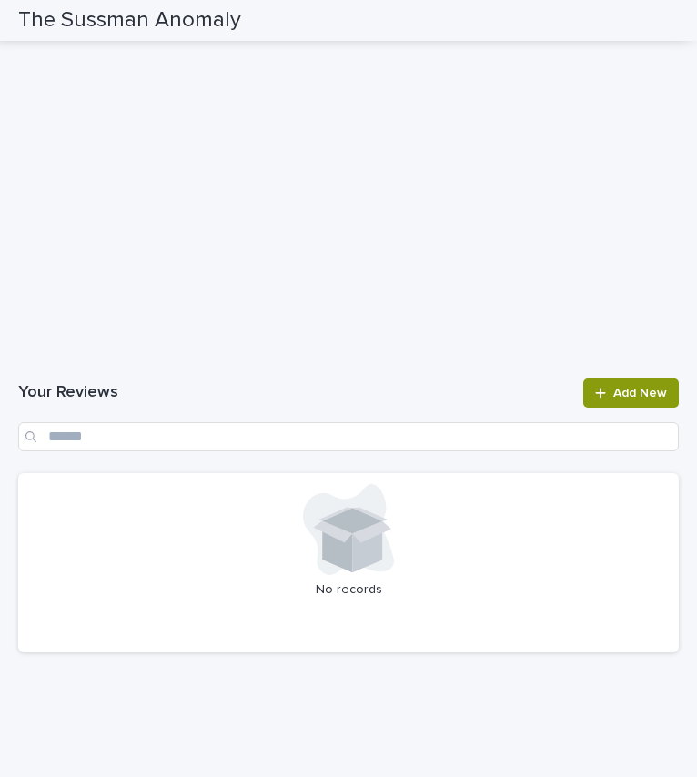
scroll to position [1849, 0]
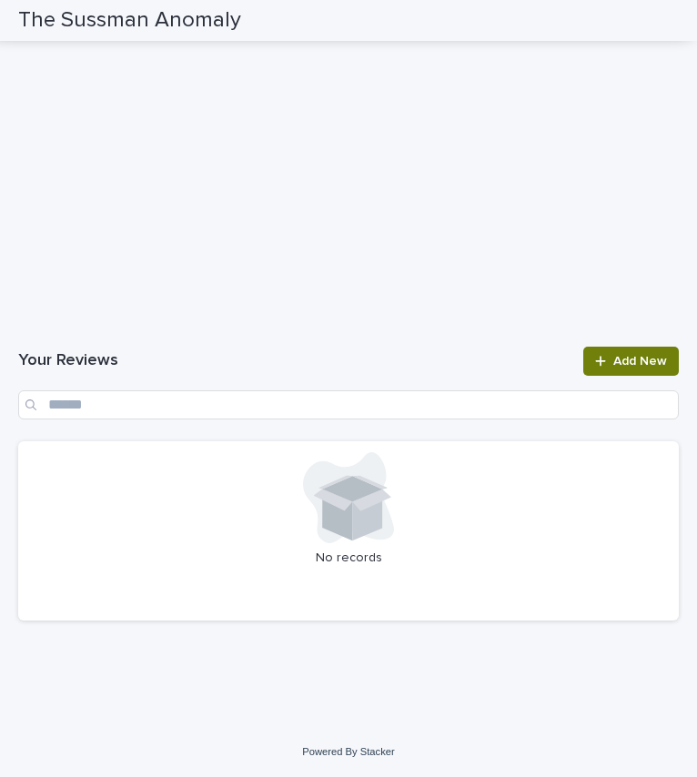
click at [595, 356] on icon at bounding box center [600, 361] width 11 height 13
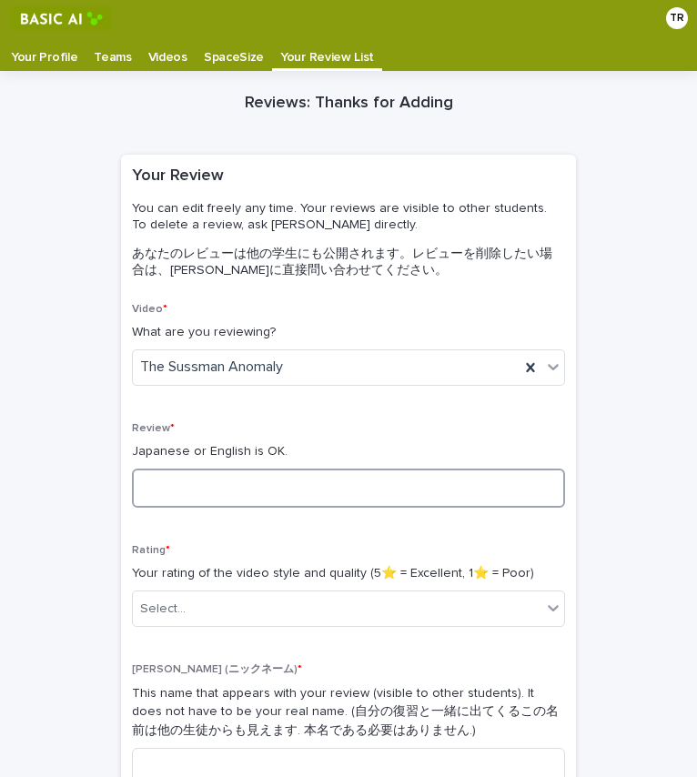
click at [310, 493] on textarea at bounding box center [348, 488] width 433 height 39
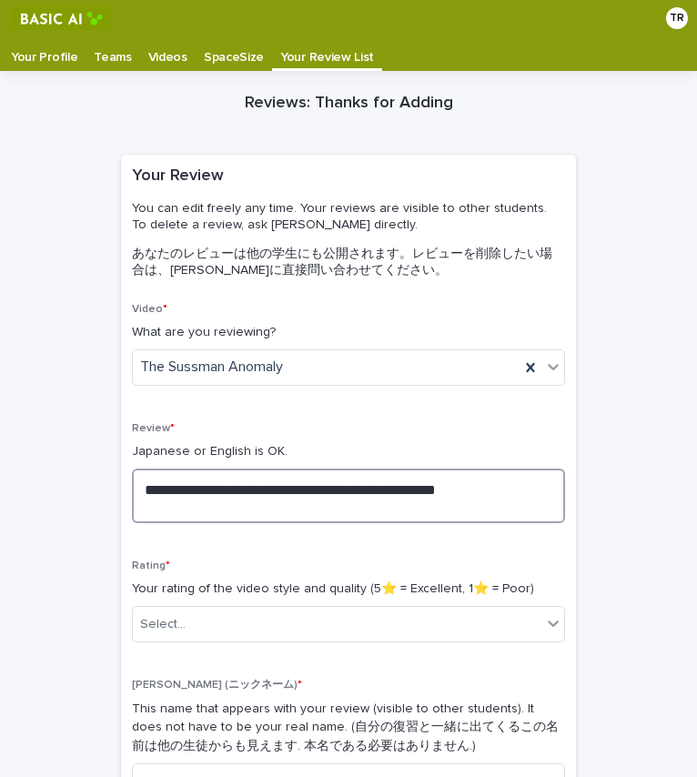
click at [299, 508] on textarea "**********" at bounding box center [348, 496] width 433 height 55
click at [457, 484] on textarea "**********" at bounding box center [348, 496] width 433 height 55
click at [188, 503] on textarea "**********" at bounding box center [348, 496] width 433 height 55
click at [380, 511] on textarea "**********" at bounding box center [348, 496] width 433 height 55
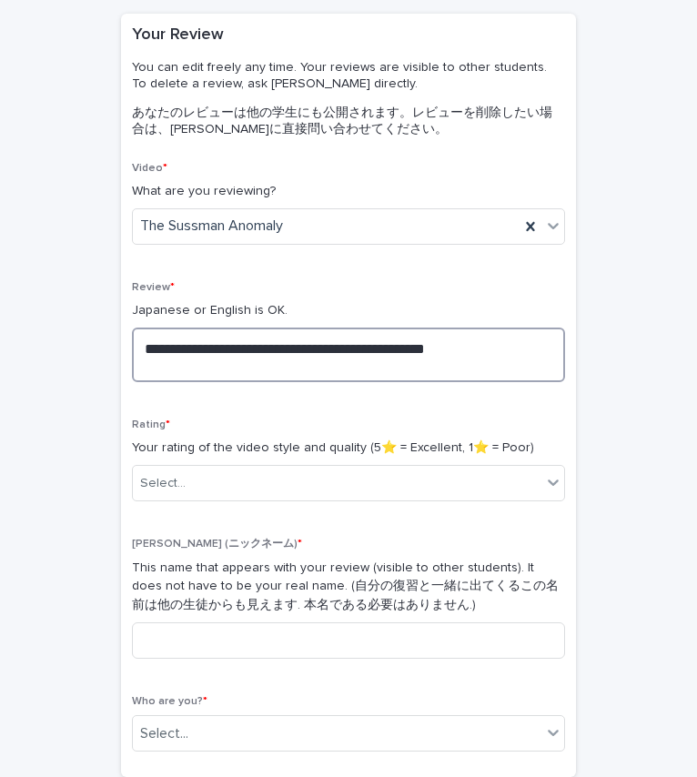
scroll to position [142, 0]
type textarea "**********"
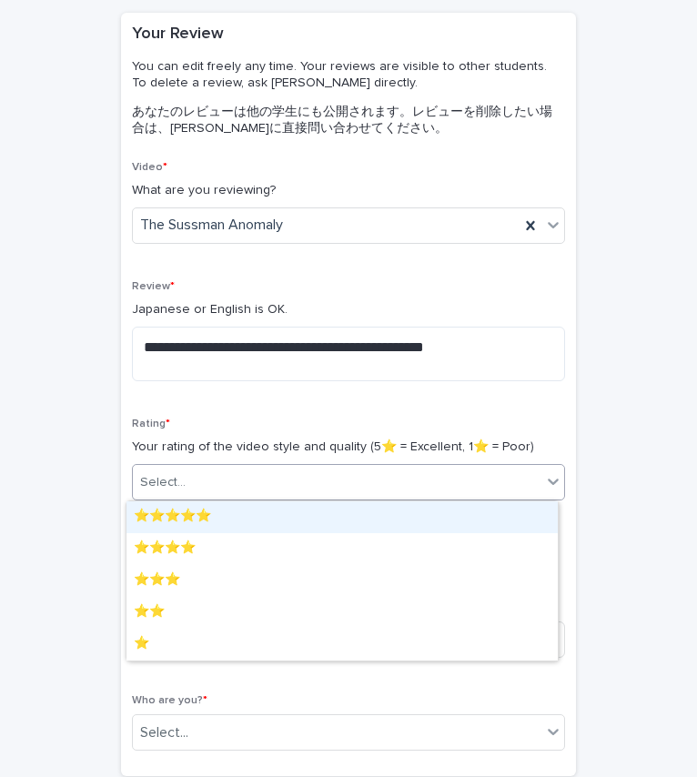
click at [432, 490] on div "Select..." at bounding box center [337, 483] width 409 height 30
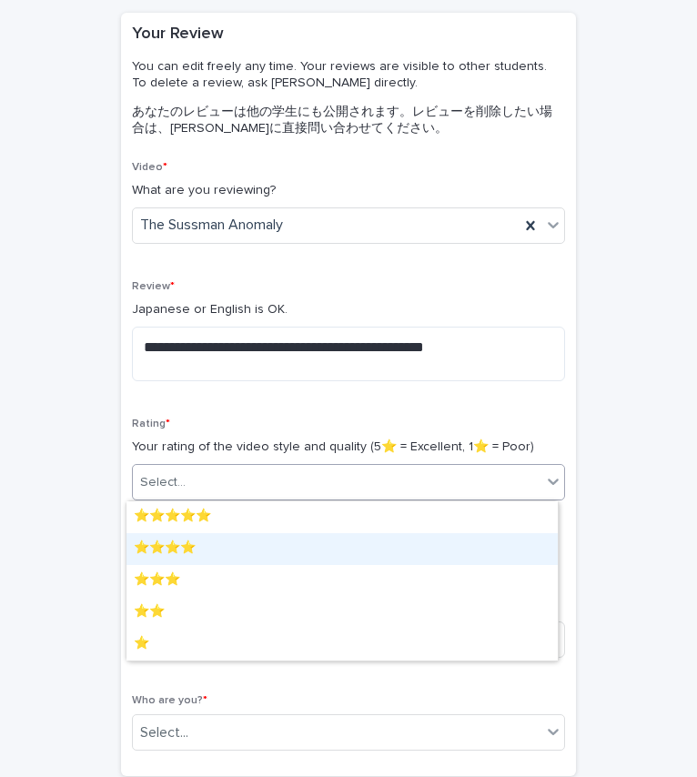
click at [382, 545] on div "⭐️⭐️⭐️⭐️" at bounding box center [343, 549] width 432 height 32
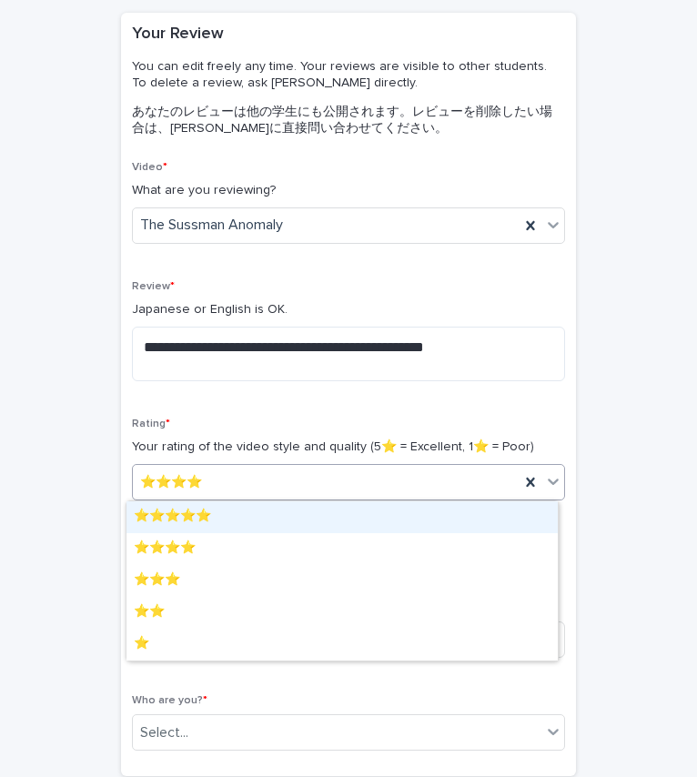
click at [470, 468] on div "⭐️⭐️⭐️⭐️" at bounding box center [326, 483] width 387 height 30
click at [401, 523] on div "⭐️⭐️⭐️⭐️⭐️" at bounding box center [343, 518] width 432 height 32
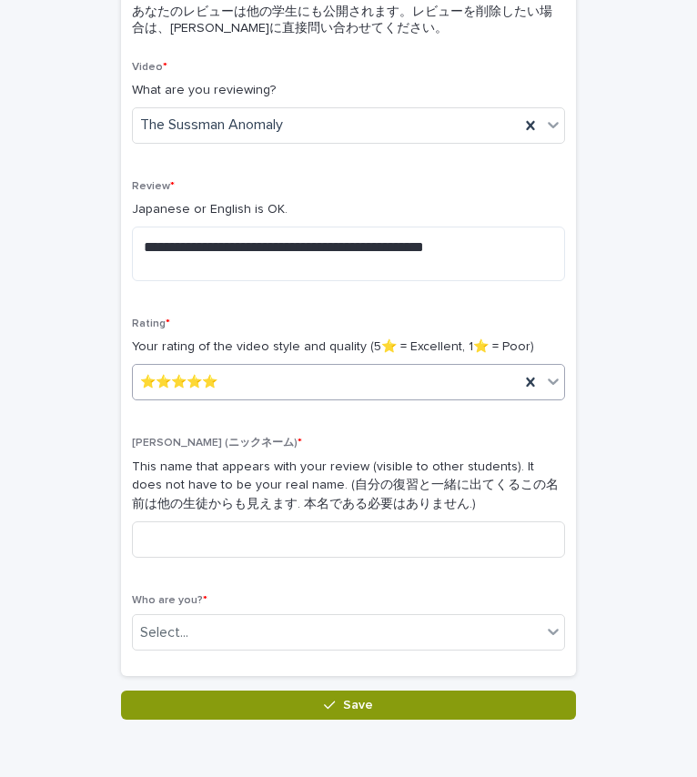
scroll to position [244, 0]
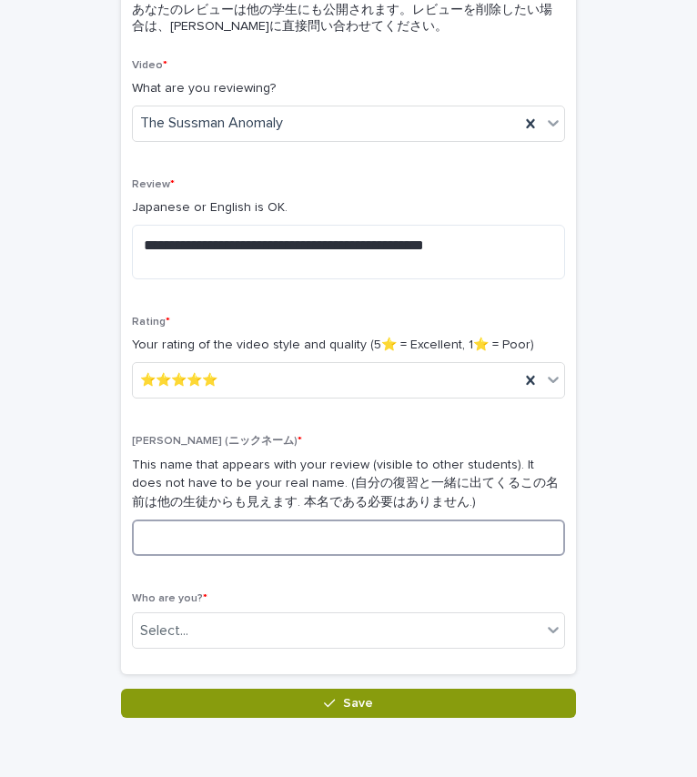
click at [352, 543] on input at bounding box center [348, 538] width 433 height 36
type input "*"
type input "***"
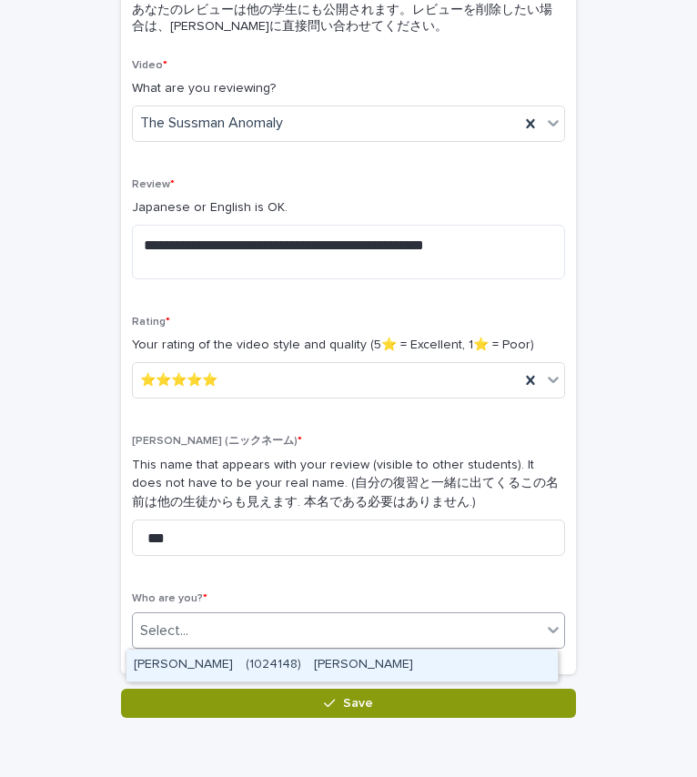
click at [310, 643] on div "Select..." at bounding box center [337, 631] width 409 height 30
click at [301, 666] on div "[PERSON_NAME]　(1024148)　[PERSON_NAME]" at bounding box center [343, 666] width 432 height 32
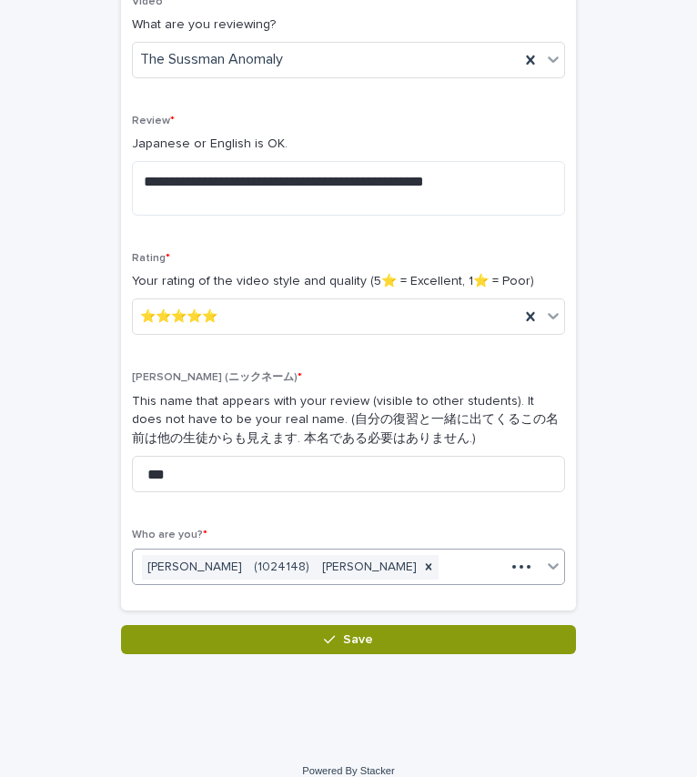
scroll to position [309, 0]
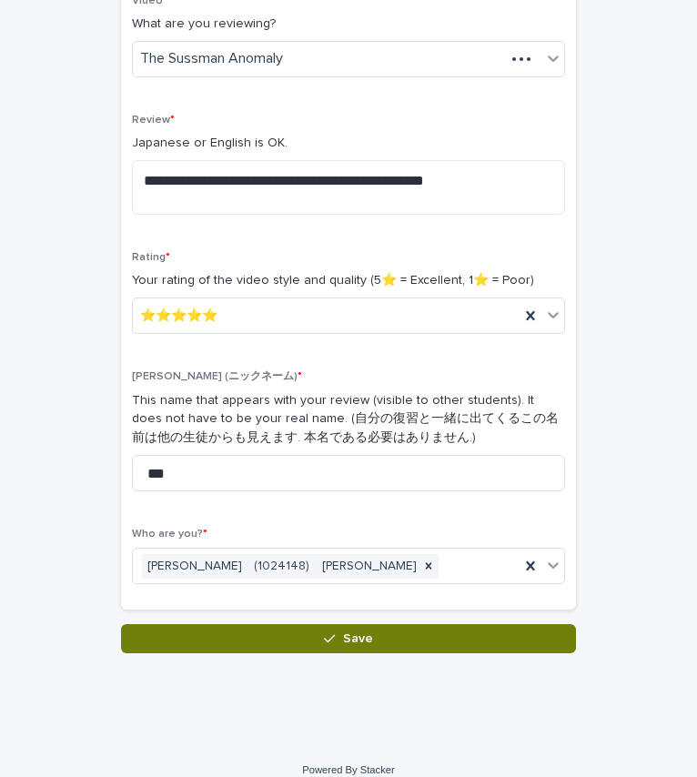
click at [335, 645] on button "Save" at bounding box center [348, 639] width 455 height 29
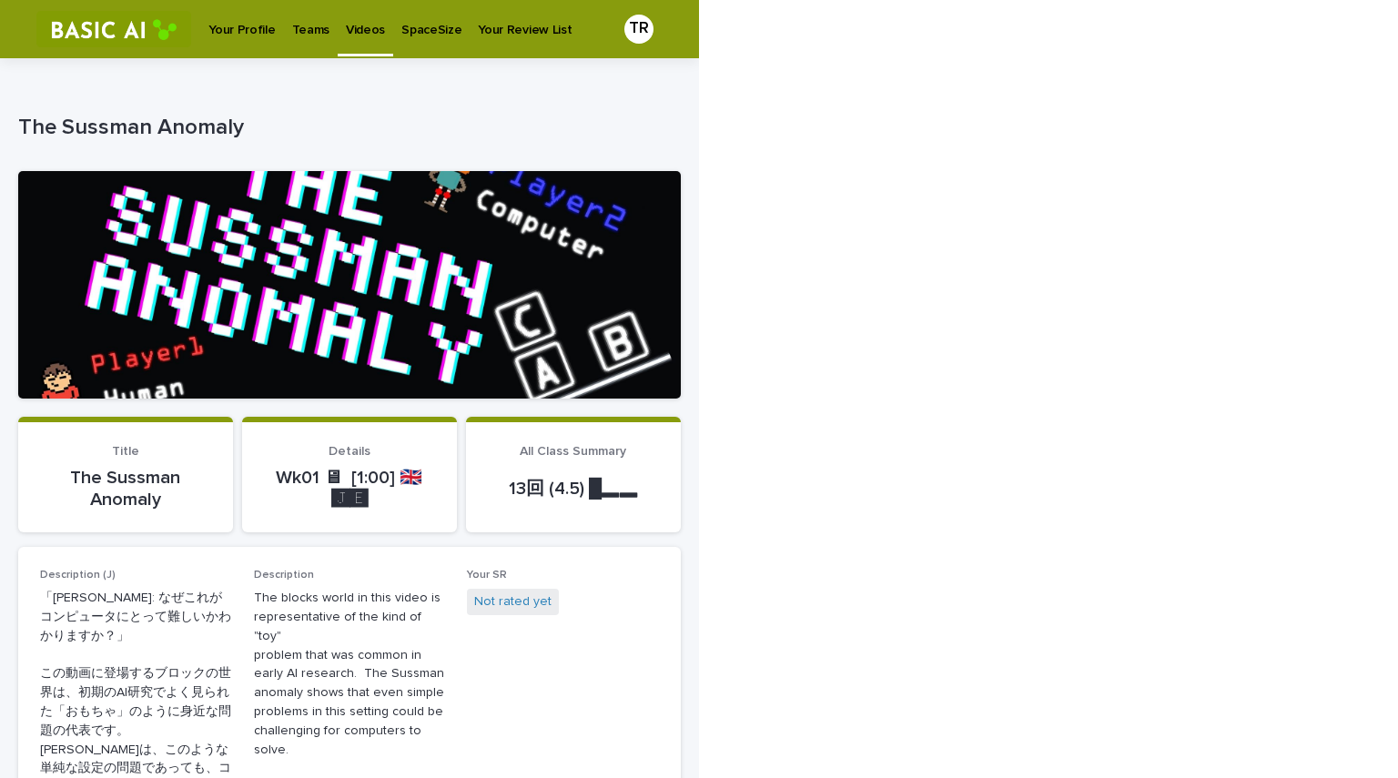
click at [292, 30] on p "Teams" at bounding box center [310, 19] width 37 height 38
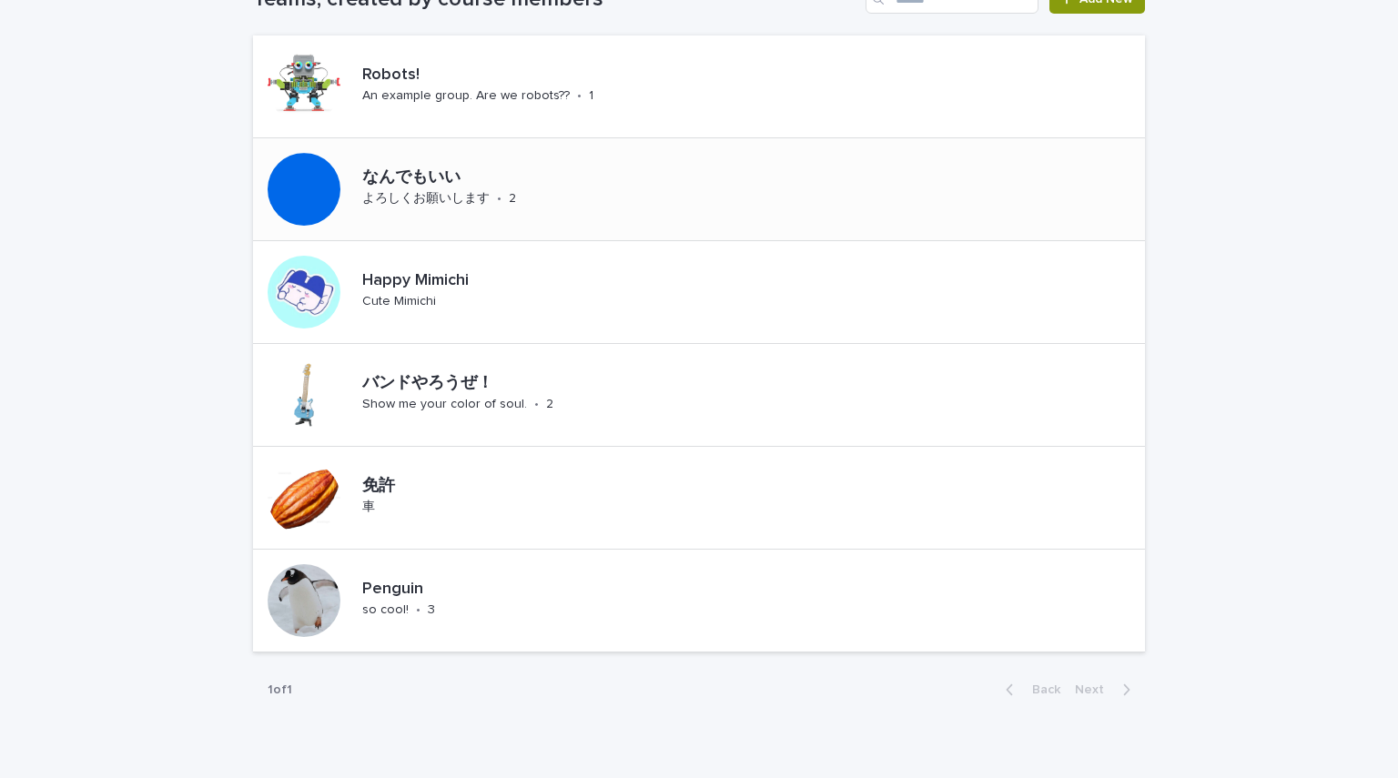
scroll to position [109, 0]
click at [537, 294] on div "Happy Mimichi Cute Mimichi" at bounding box center [452, 293] width 195 height 56
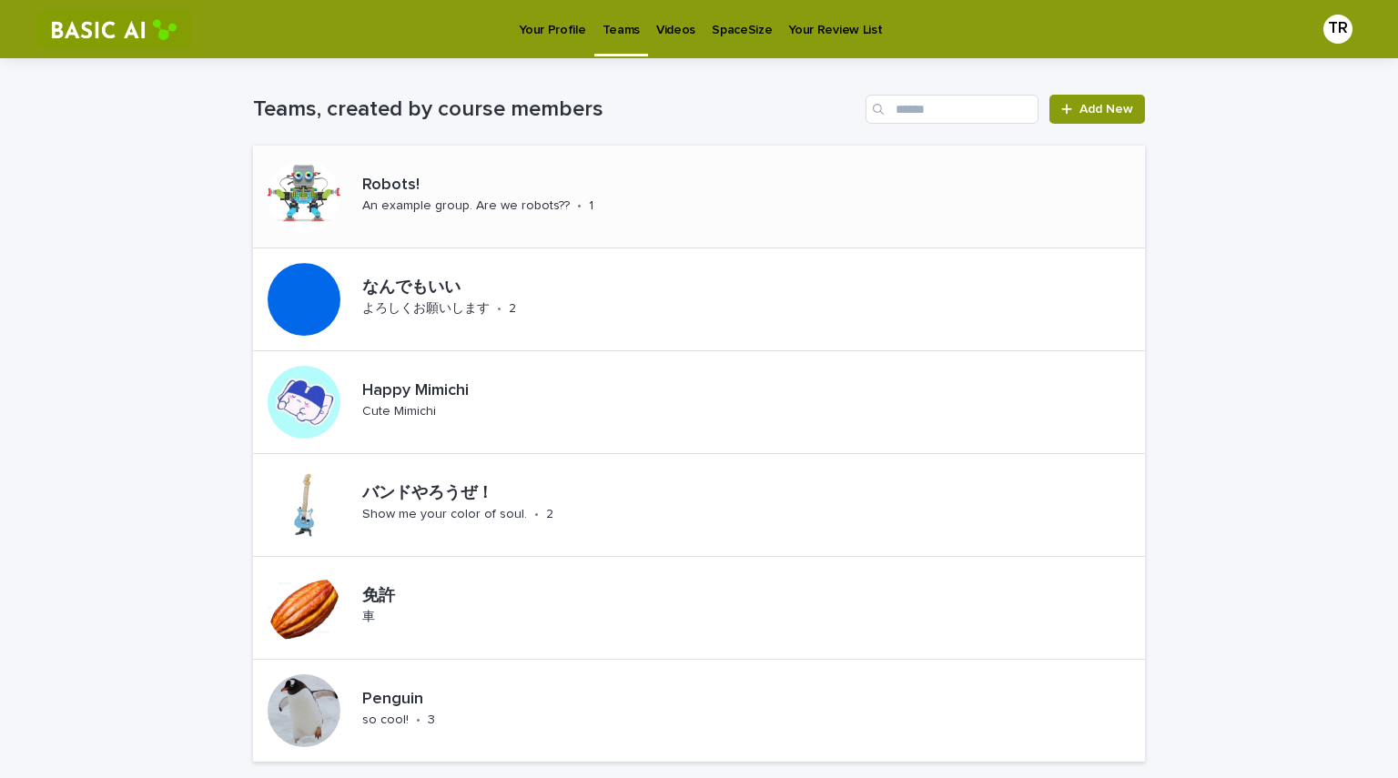
click at [492, 215] on div "Robots! An example group. Are we robots?? • 1" at bounding box center [506, 196] width 303 height 56
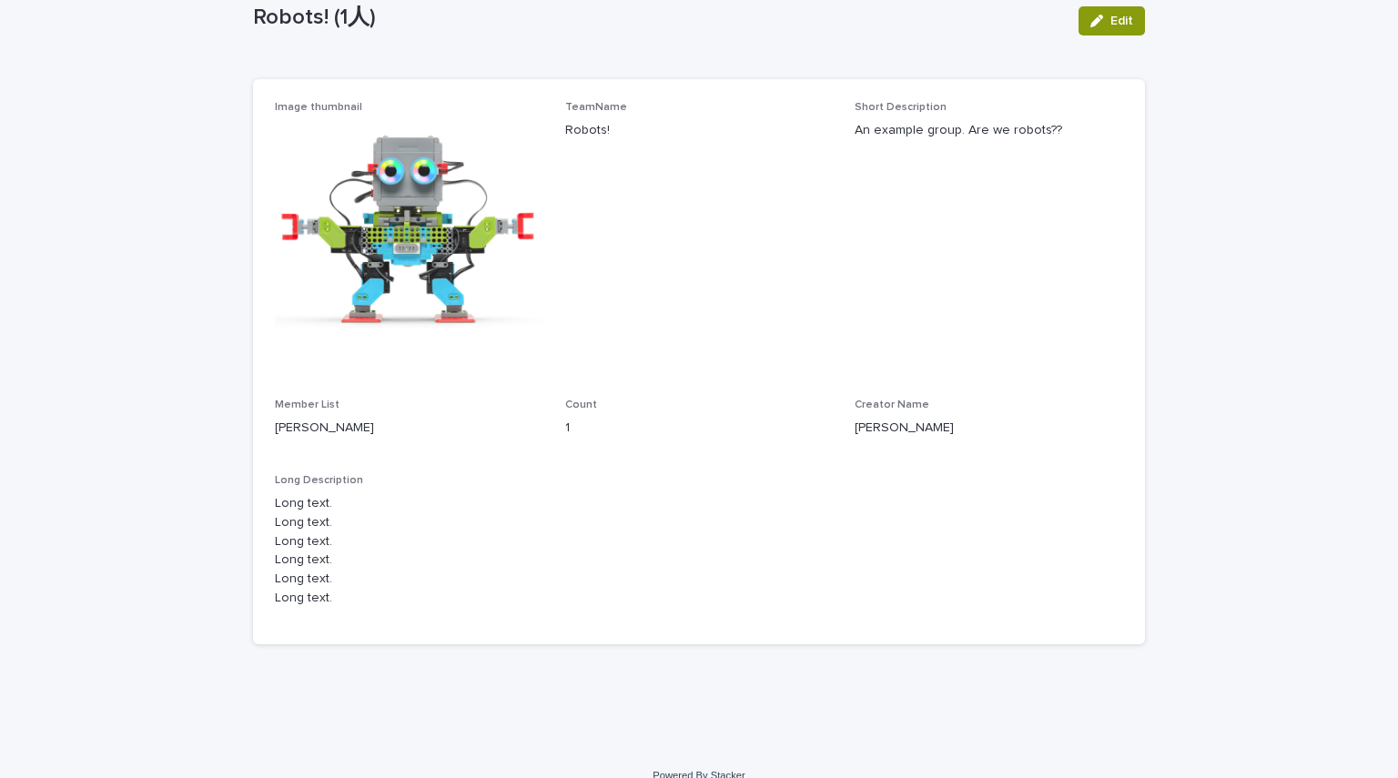
scroll to position [134, 0]
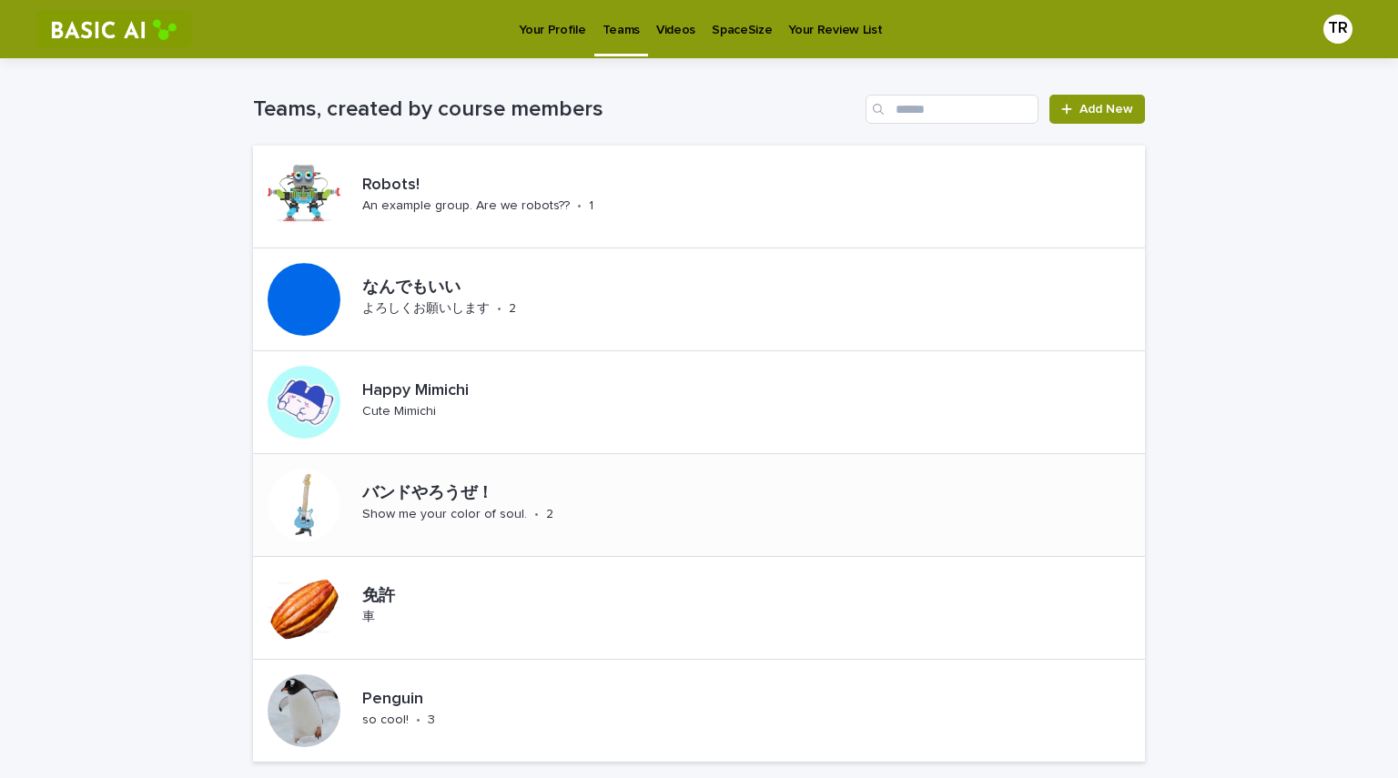
click at [584, 494] on p "バンドやろうぜ！" at bounding box center [523, 494] width 322 height 20
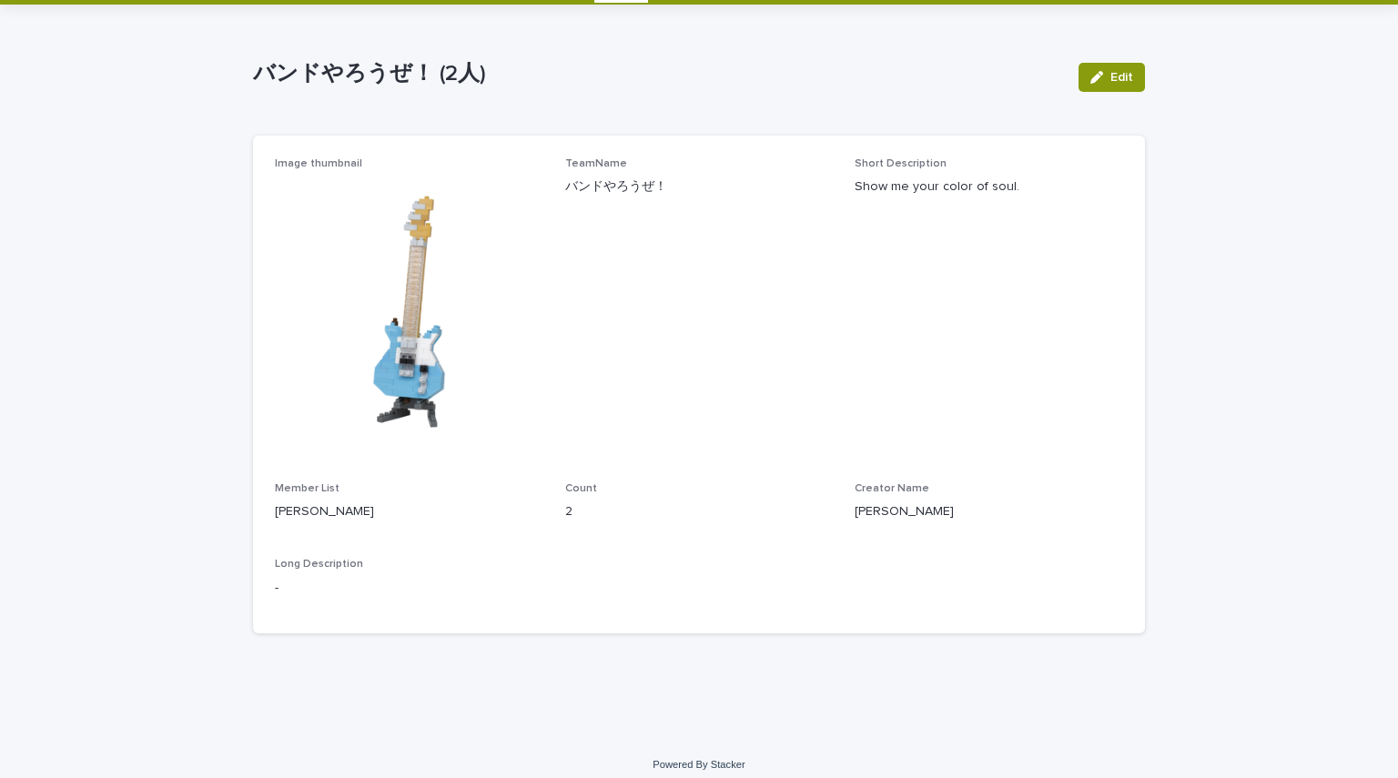
scroll to position [63, 0]
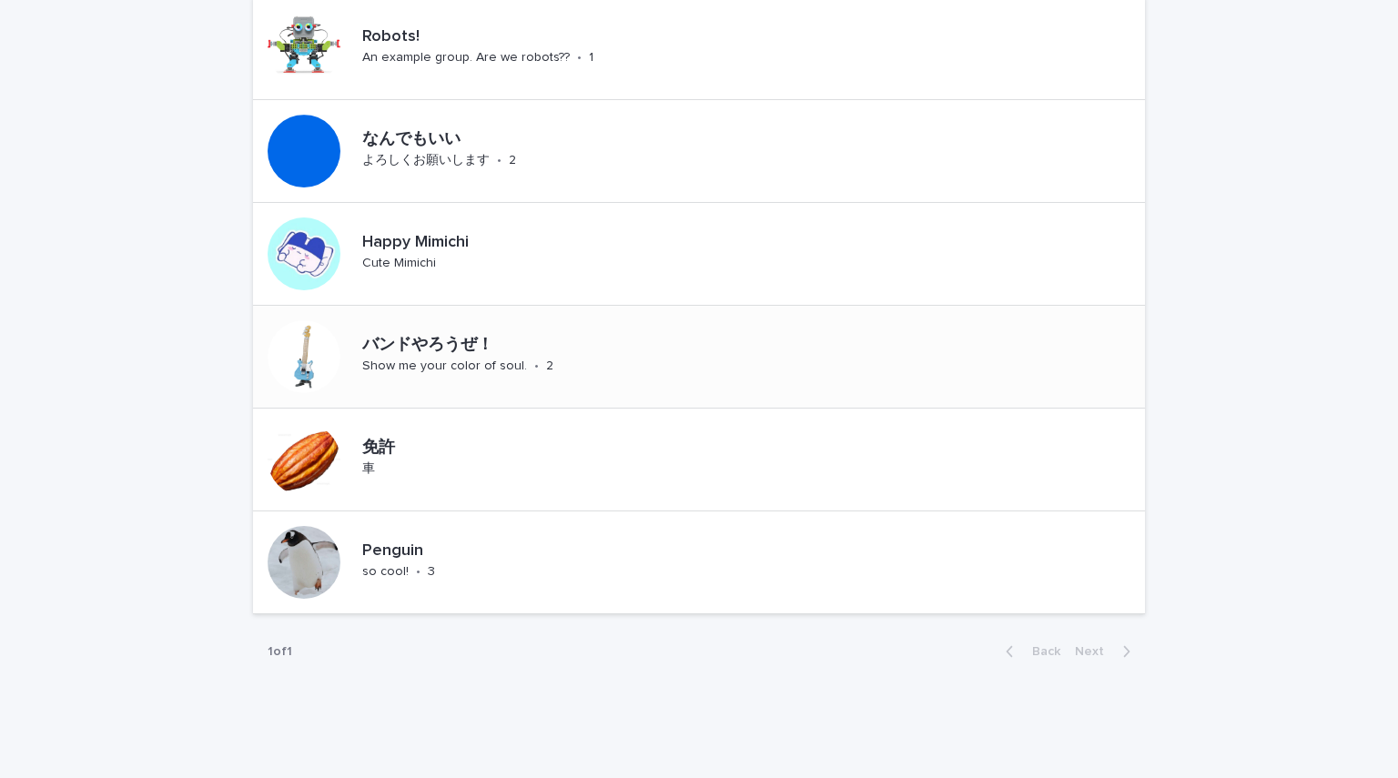
scroll to position [188, 0]
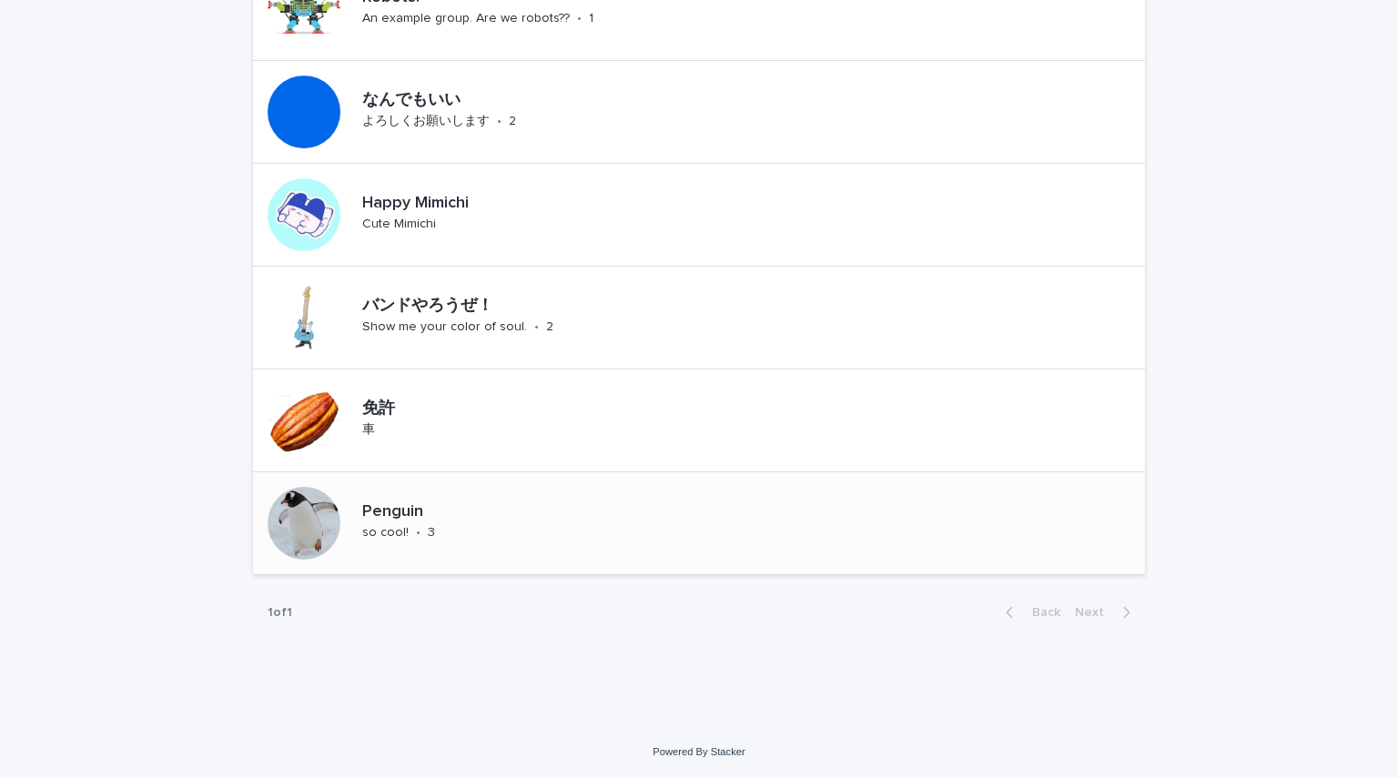
click at [523, 496] on div "Penguin so cool! • 3" at bounding box center [699, 523] width 892 height 103
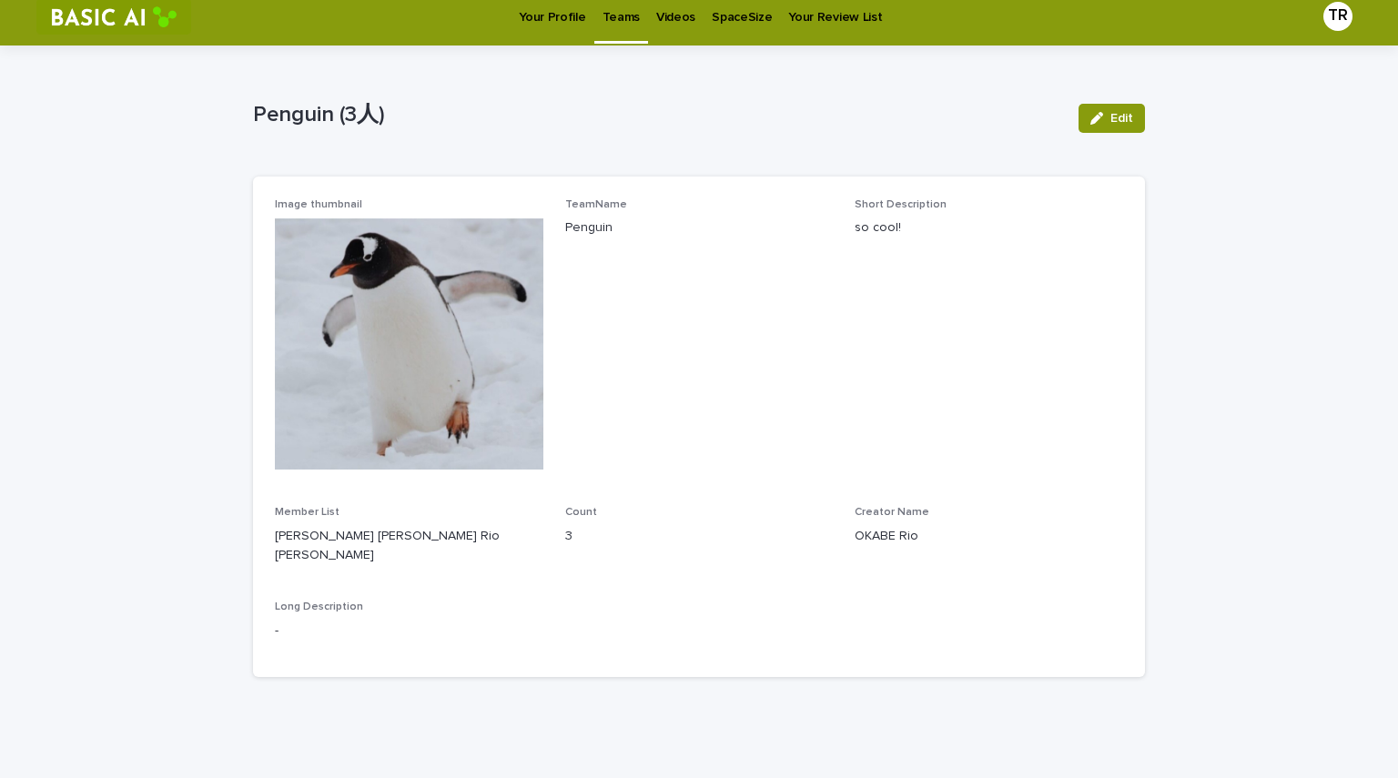
scroll to position [14, 0]
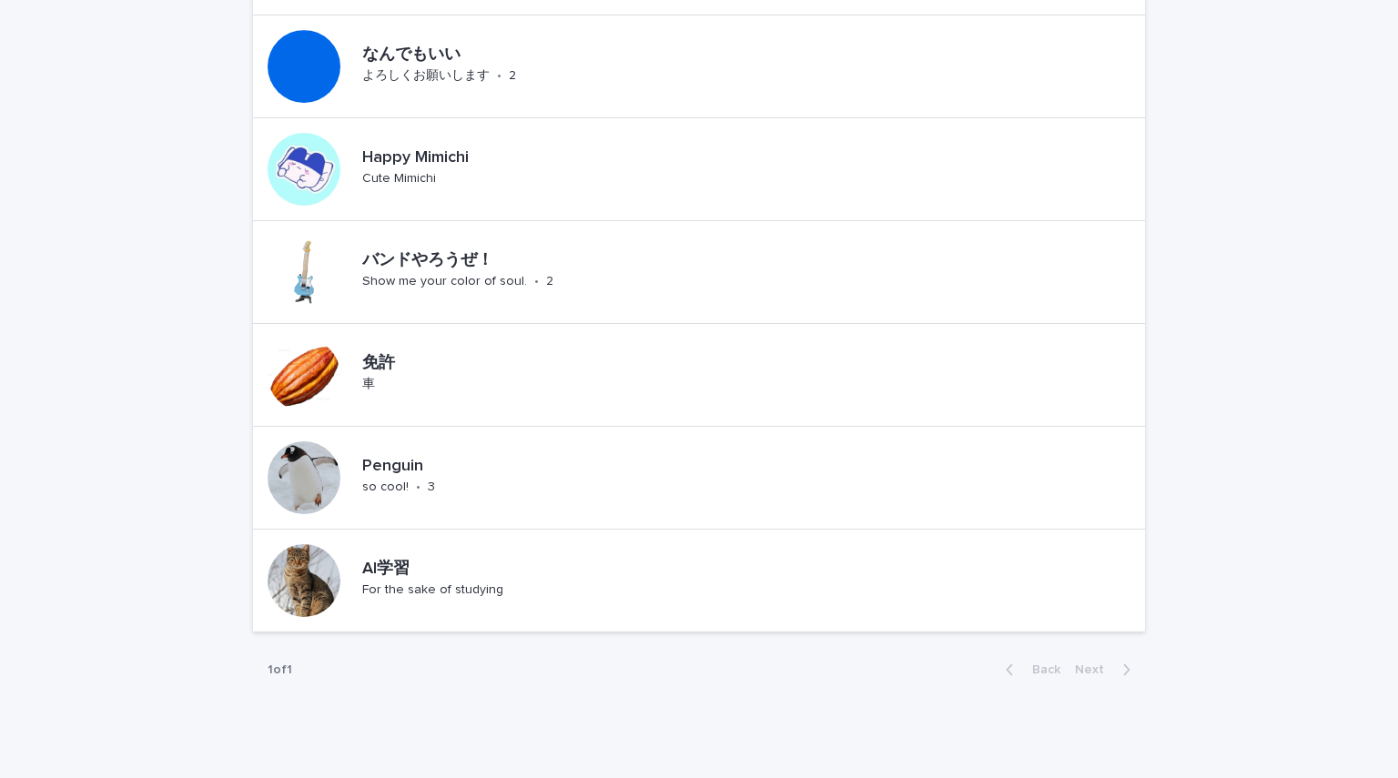
scroll to position [234, 0]
